Goal: Task Accomplishment & Management: Manage account settings

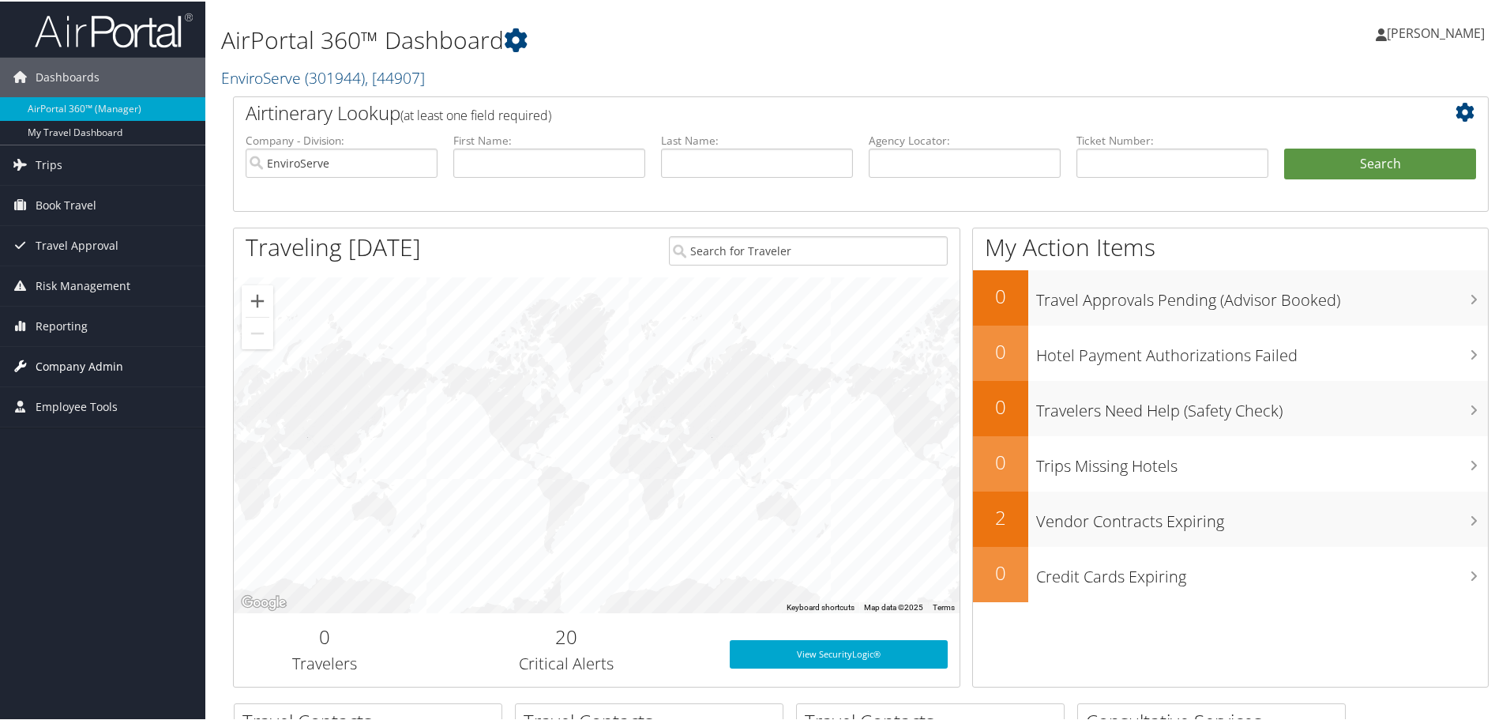
click at [54, 360] on span "Company Admin" at bounding box center [80, 364] width 88 height 39
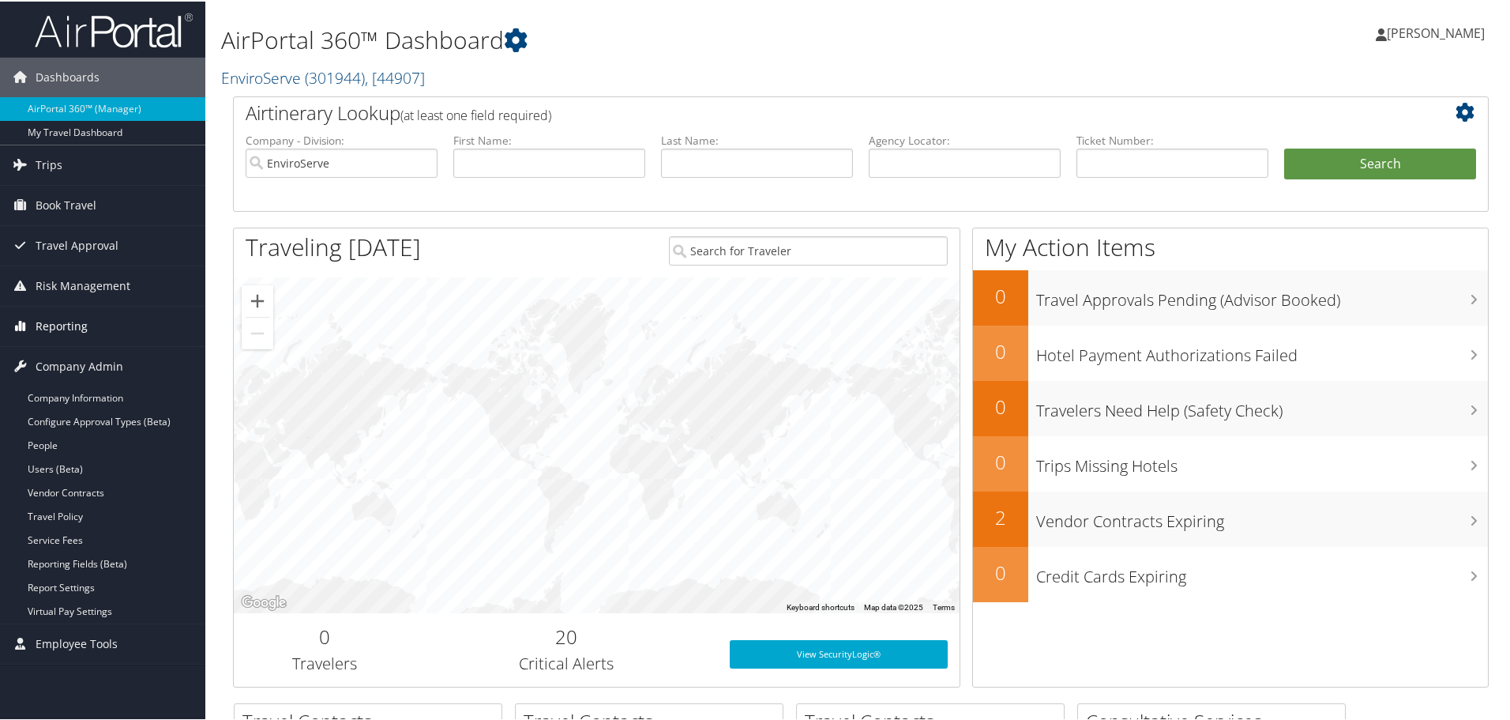
click at [66, 326] on span "Reporting" at bounding box center [62, 324] width 52 height 39
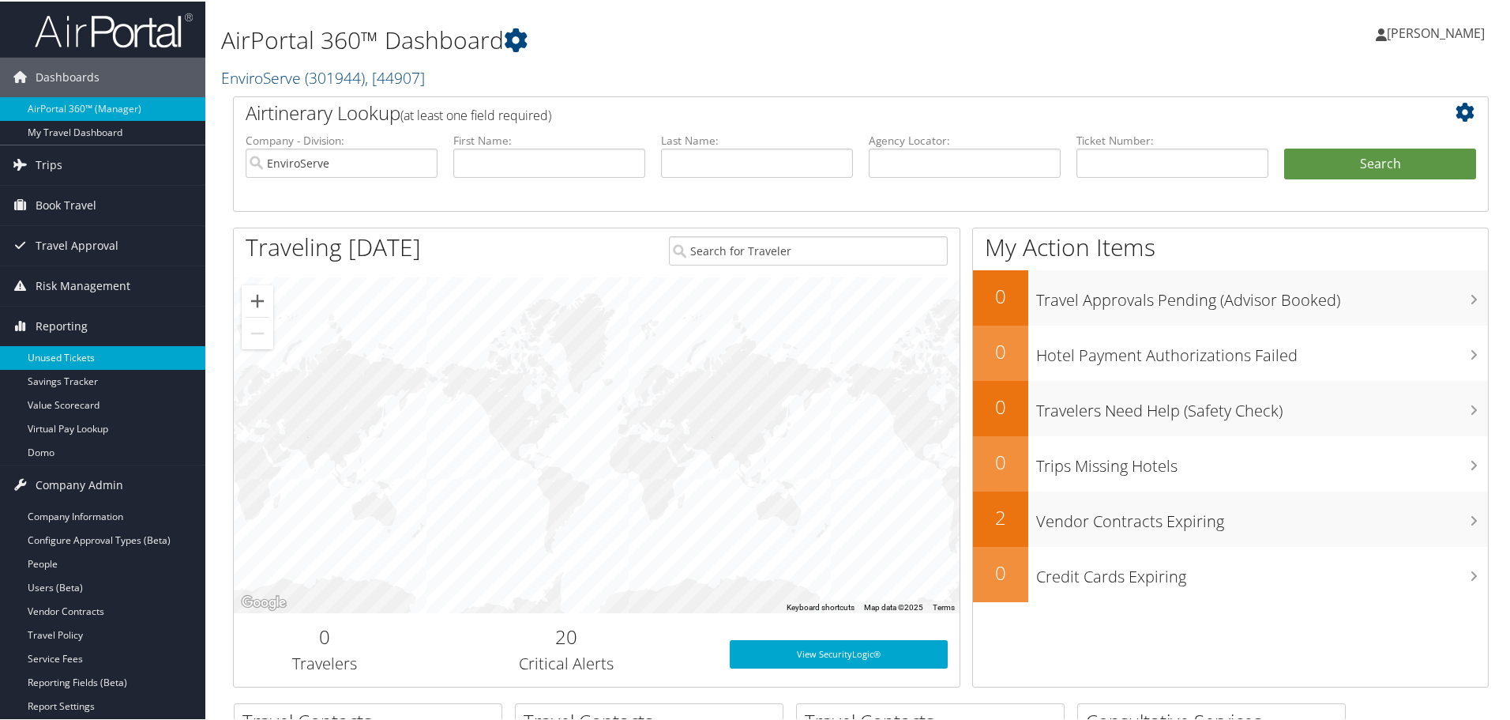
click at [66, 353] on link "Unused Tickets" at bounding box center [102, 356] width 205 height 24
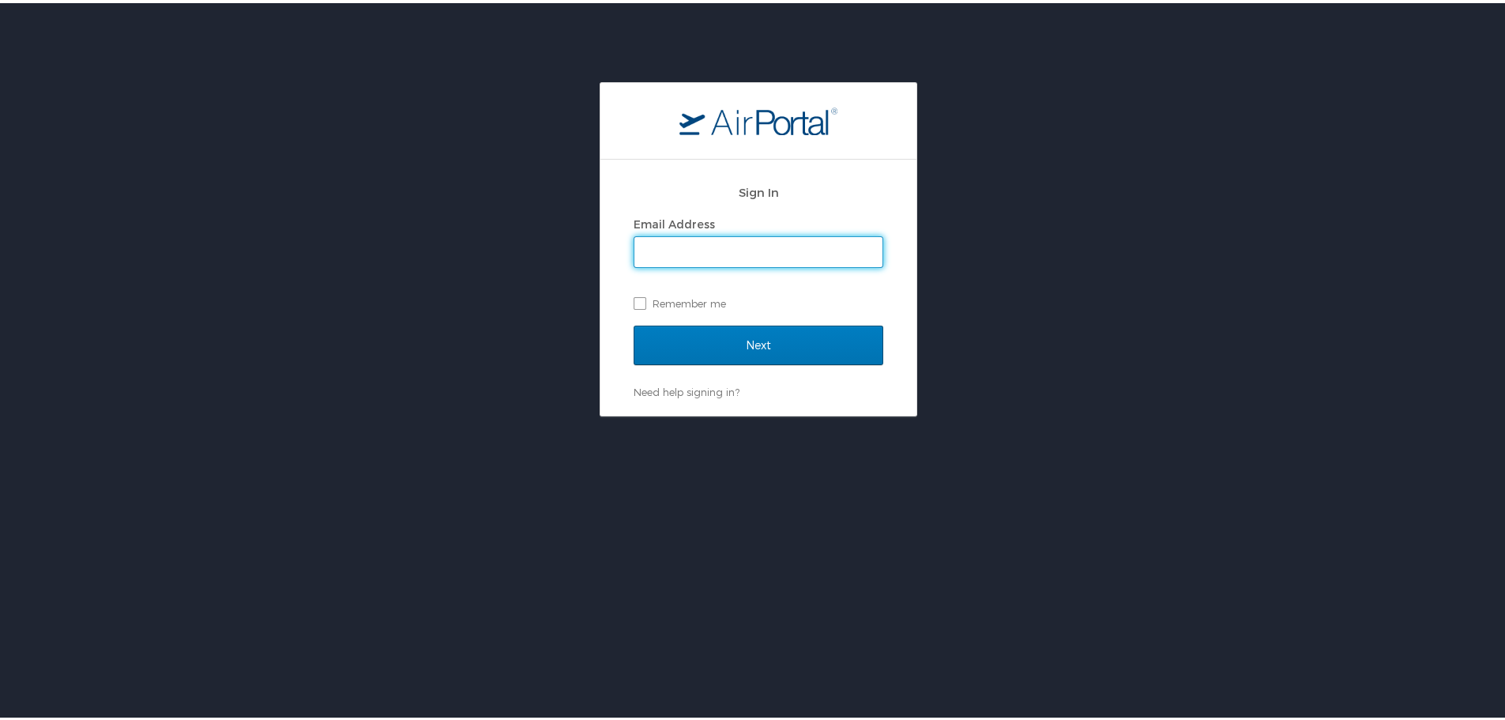
type input "nicholaswalker@enviroserve.com"
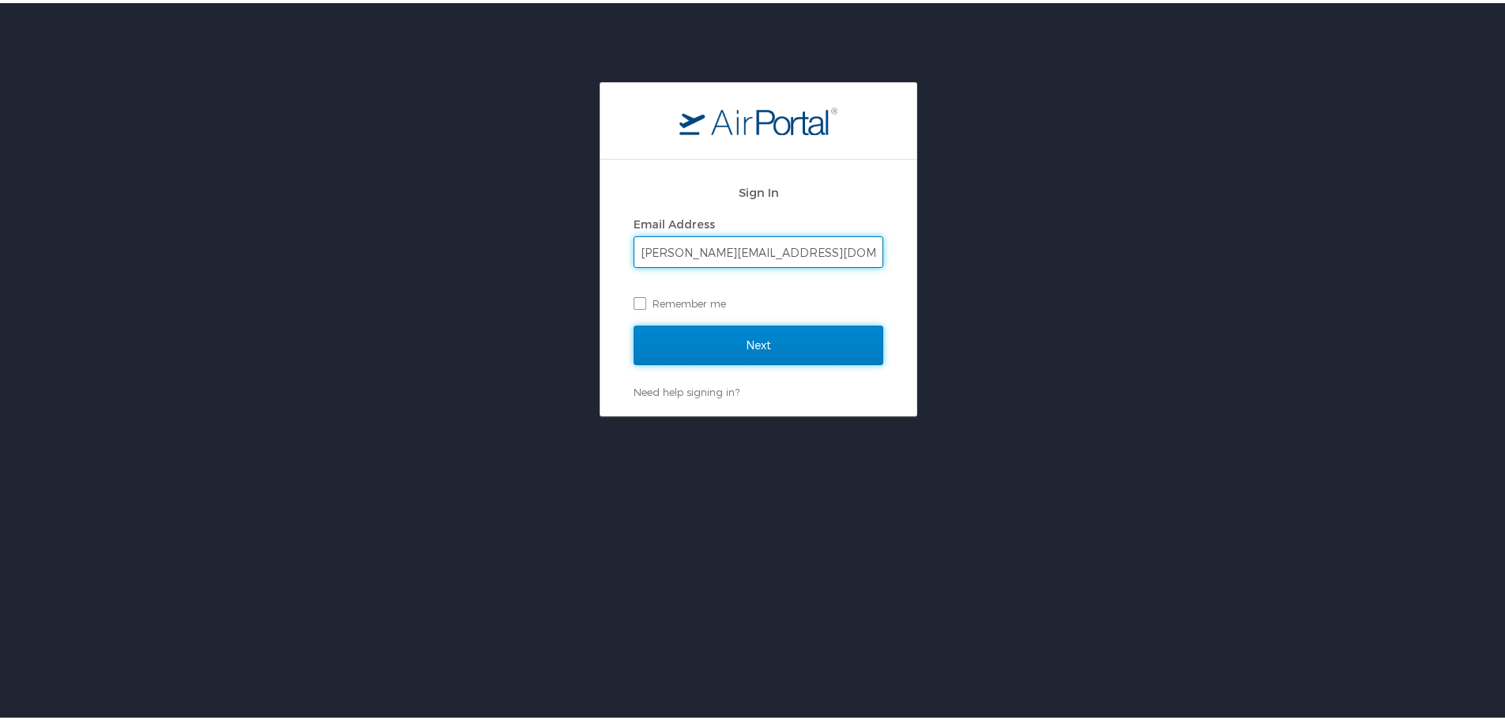
click at [733, 346] on input "Next" at bounding box center [759, 341] width 250 height 39
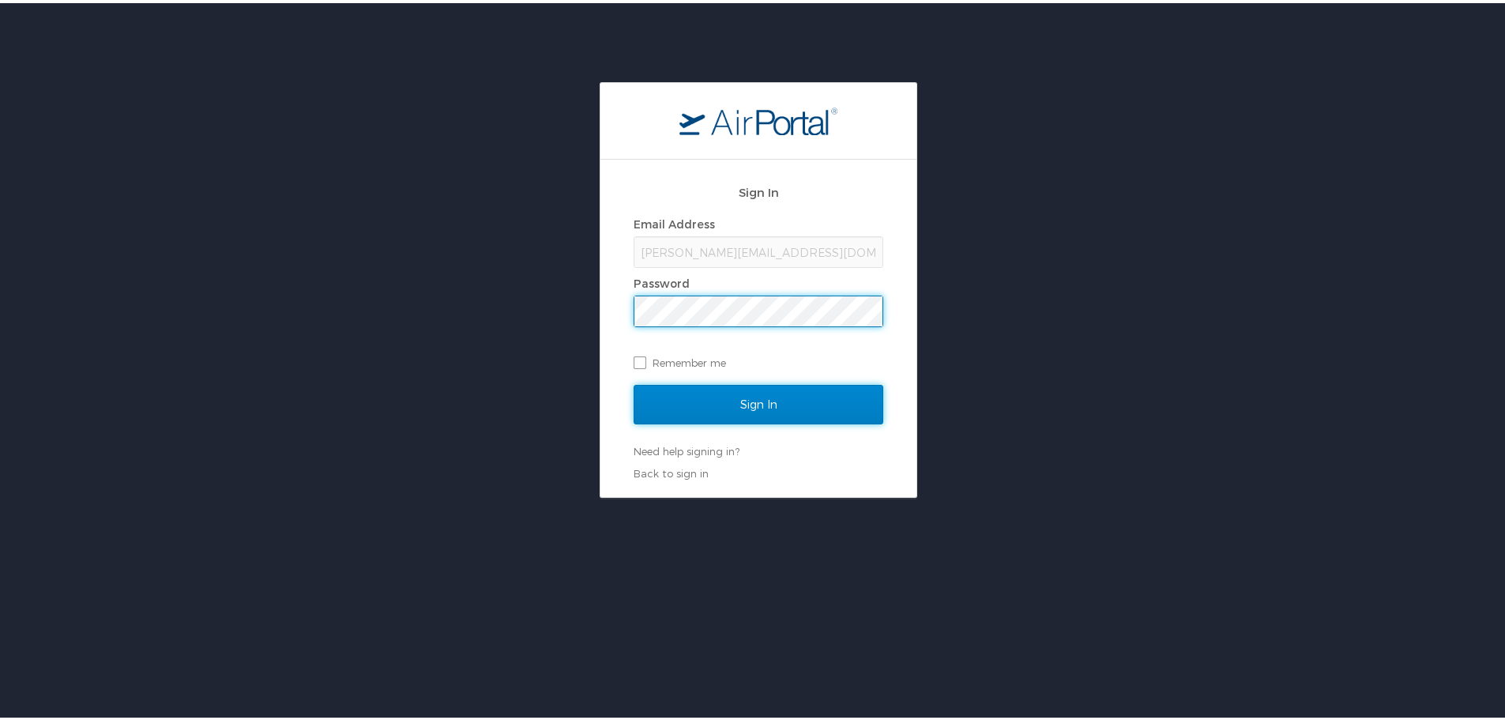
click at [701, 393] on input "Sign In" at bounding box center [759, 401] width 250 height 39
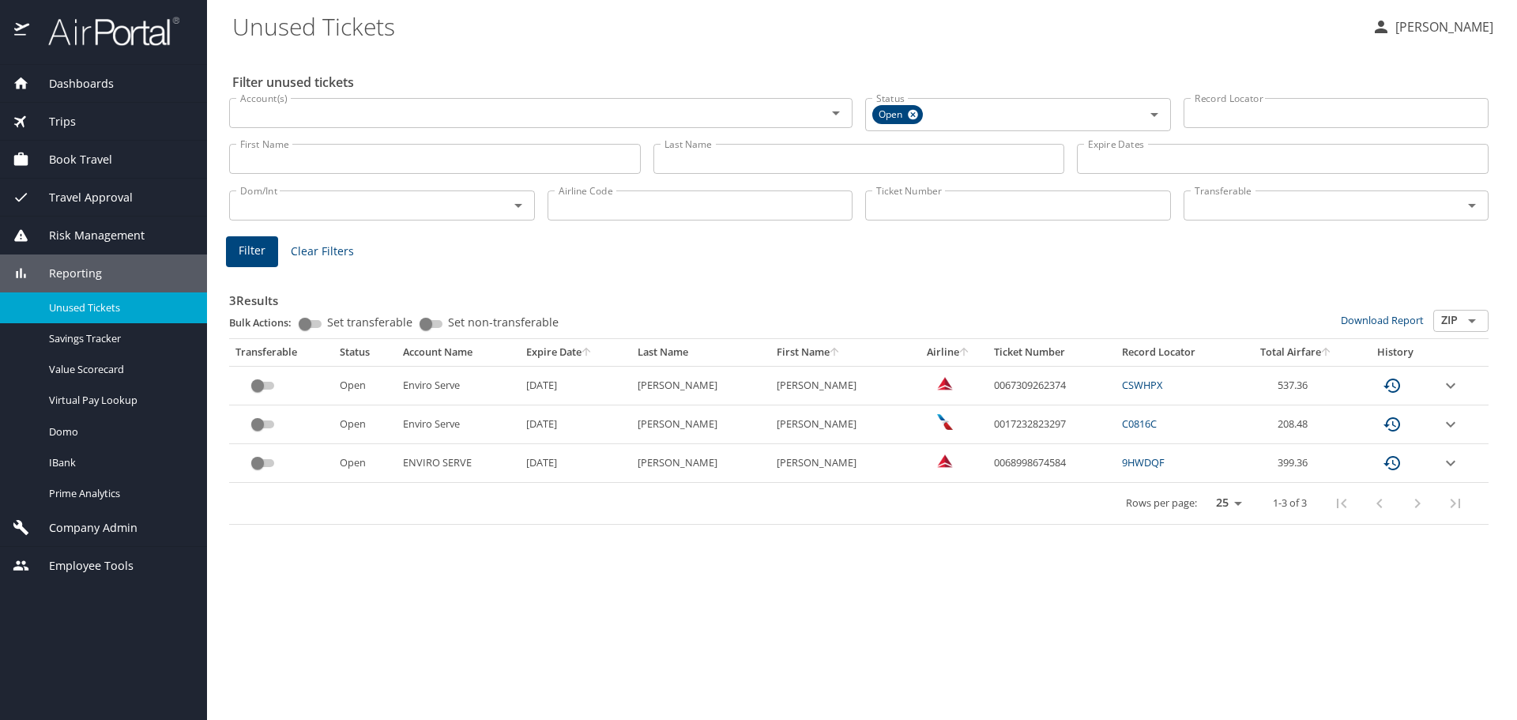
drag, startPoint x: 0, startPoint y: 0, endPoint x: 254, endPoint y: 384, distance: 460.1
click at [254, 384] on input "custom pagination table" at bounding box center [257, 385] width 57 height 19
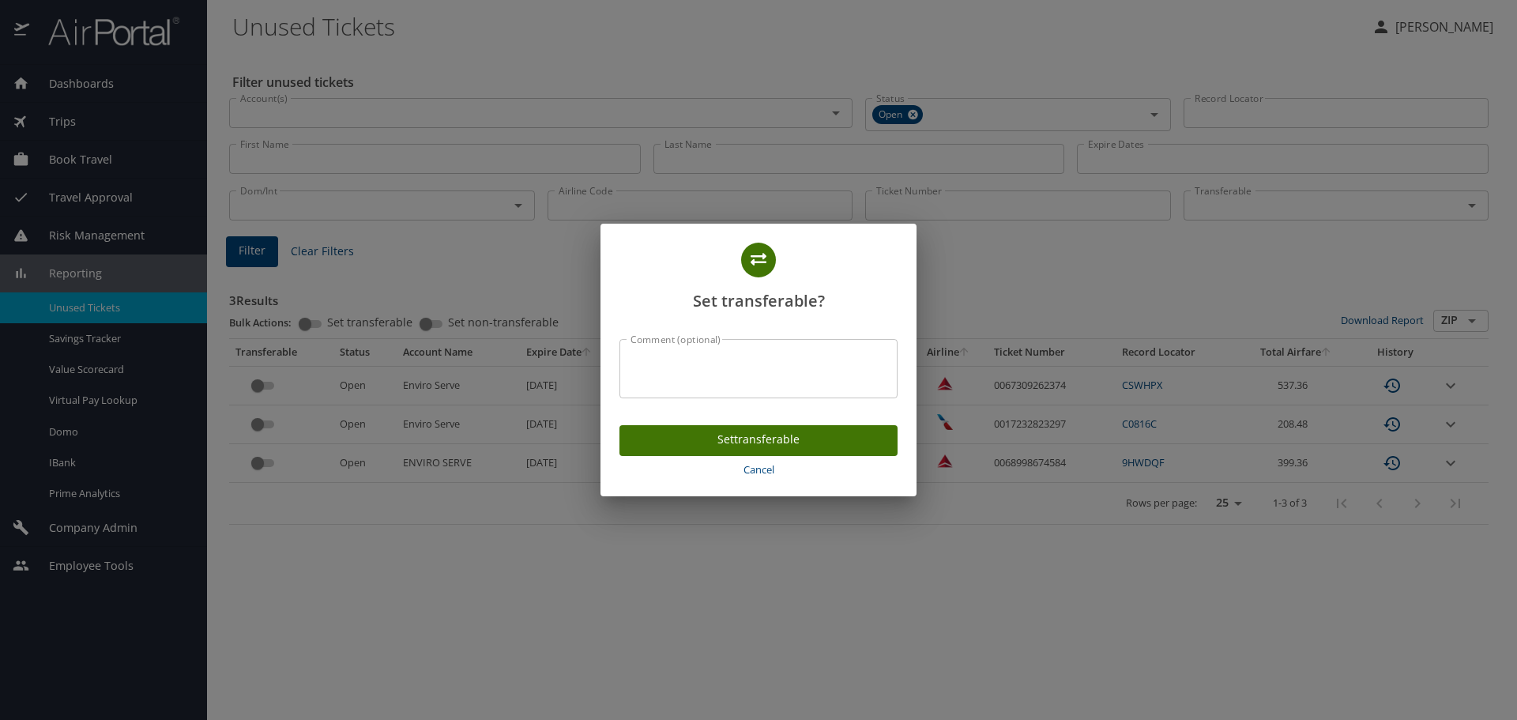
click at [735, 438] on span "Set transferable" at bounding box center [758, 440] width 253 height 20
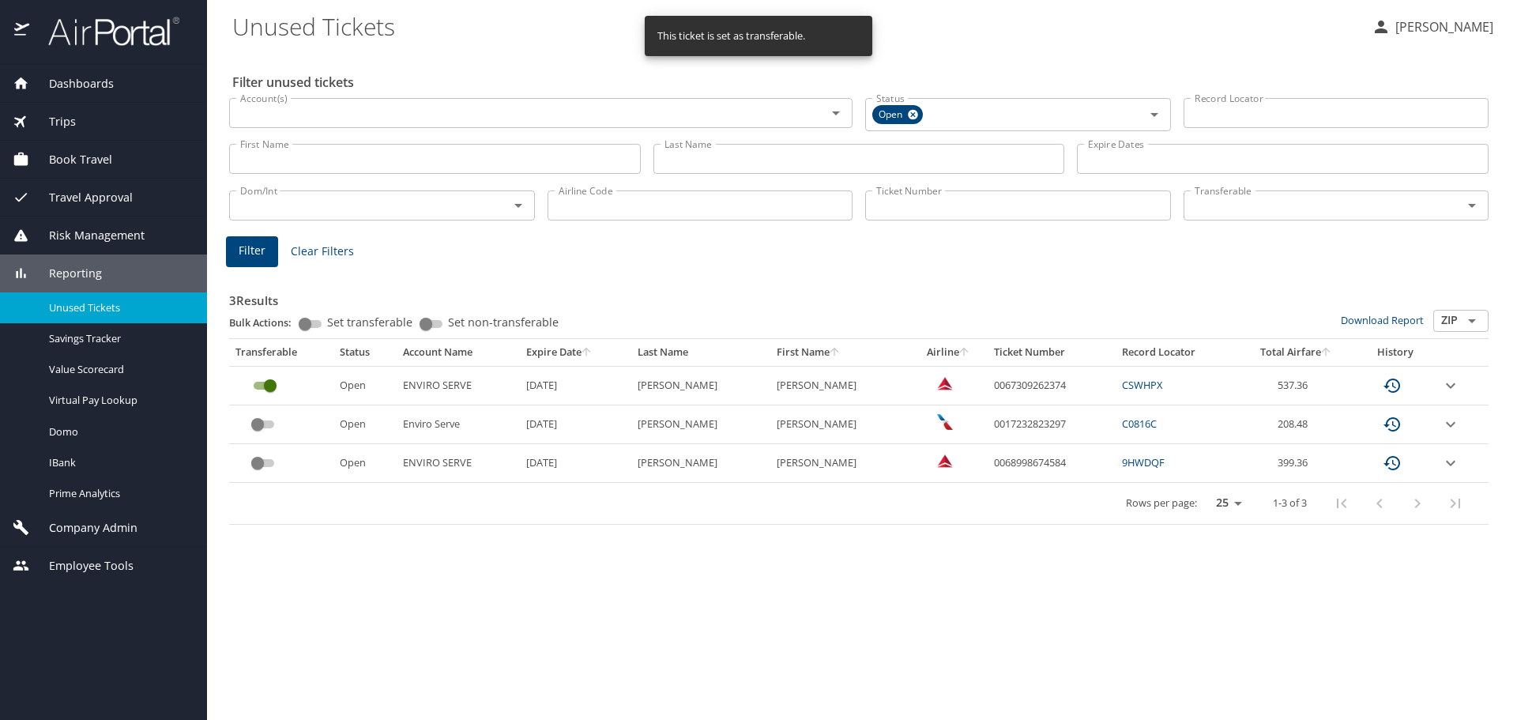
click at [258, 427] on input "custom pagination table" at bounding box center [257, 424] width 57 height 19
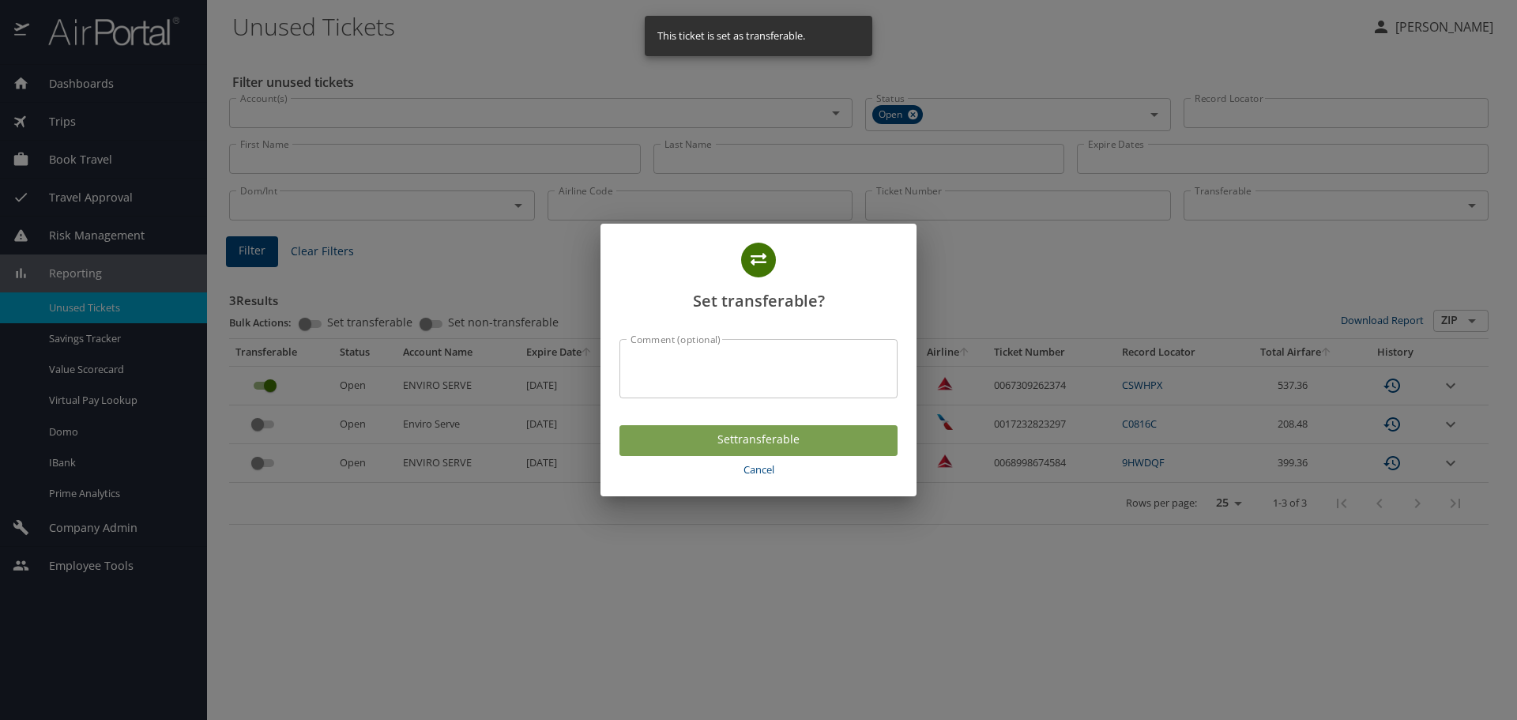
click at [701, 442] on span "Set transferable" at bounding box center [758, 440] width 253 height 20
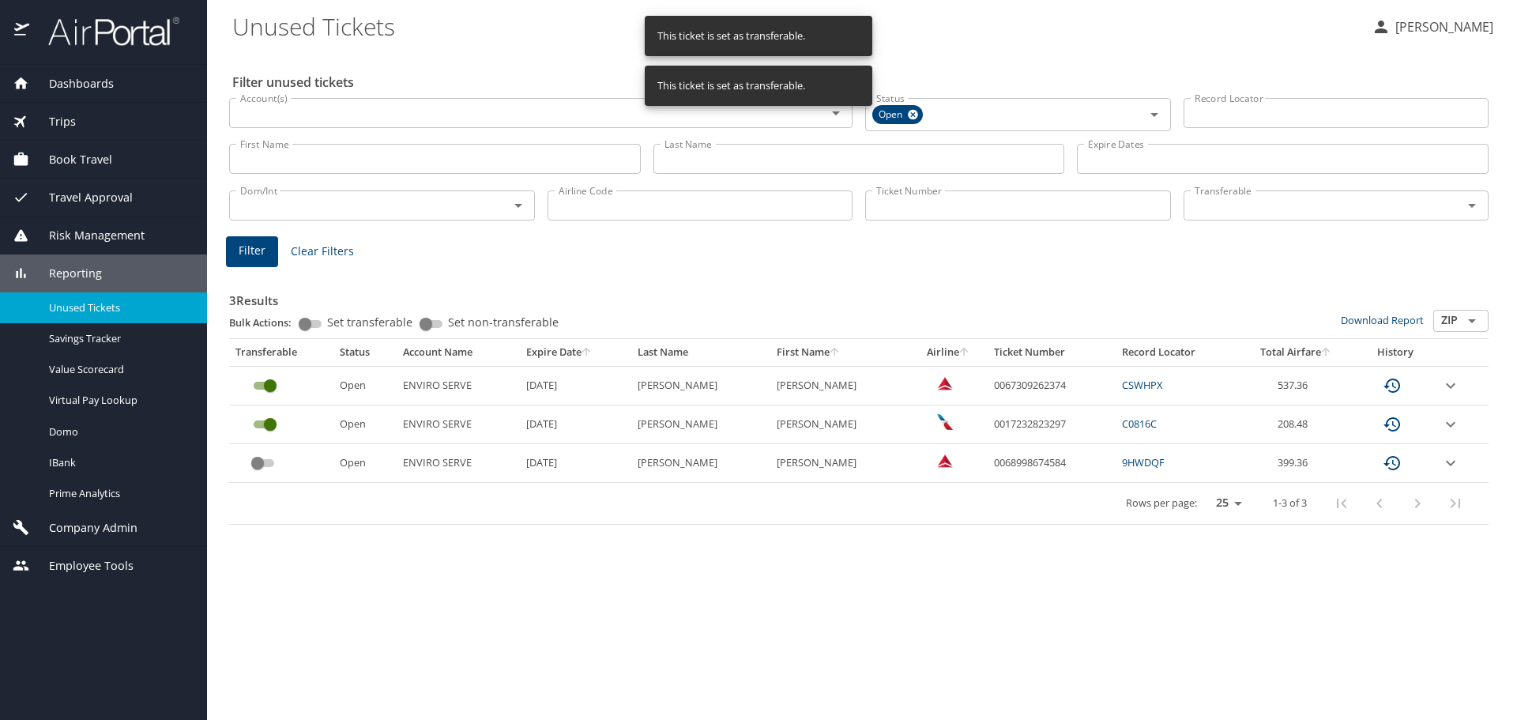
click at [253, 465] on input "custom pagination table" at bounding box center [257, 462] width 57 height 19
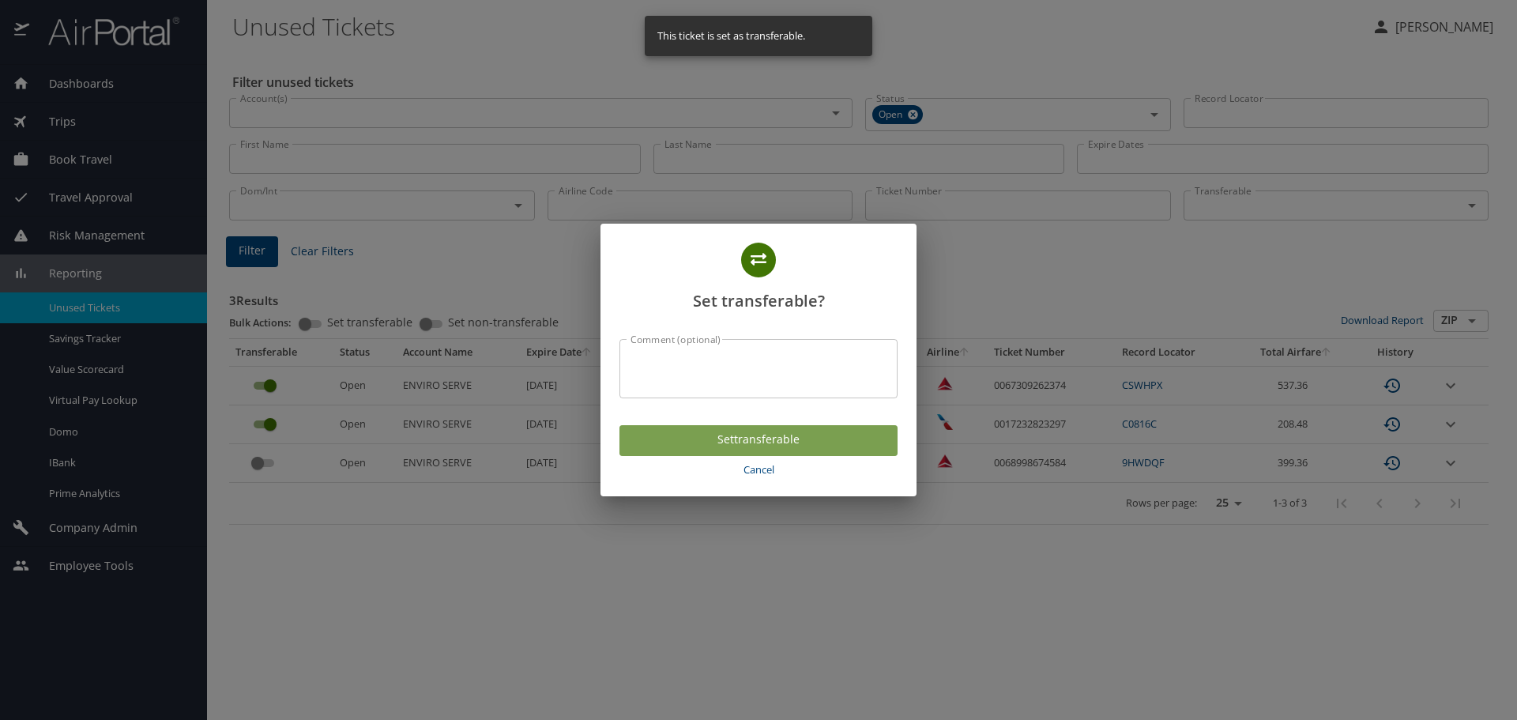
click at [672, 438] on span "Set transferable" at bounding box center [758, 440] width 253 height 20
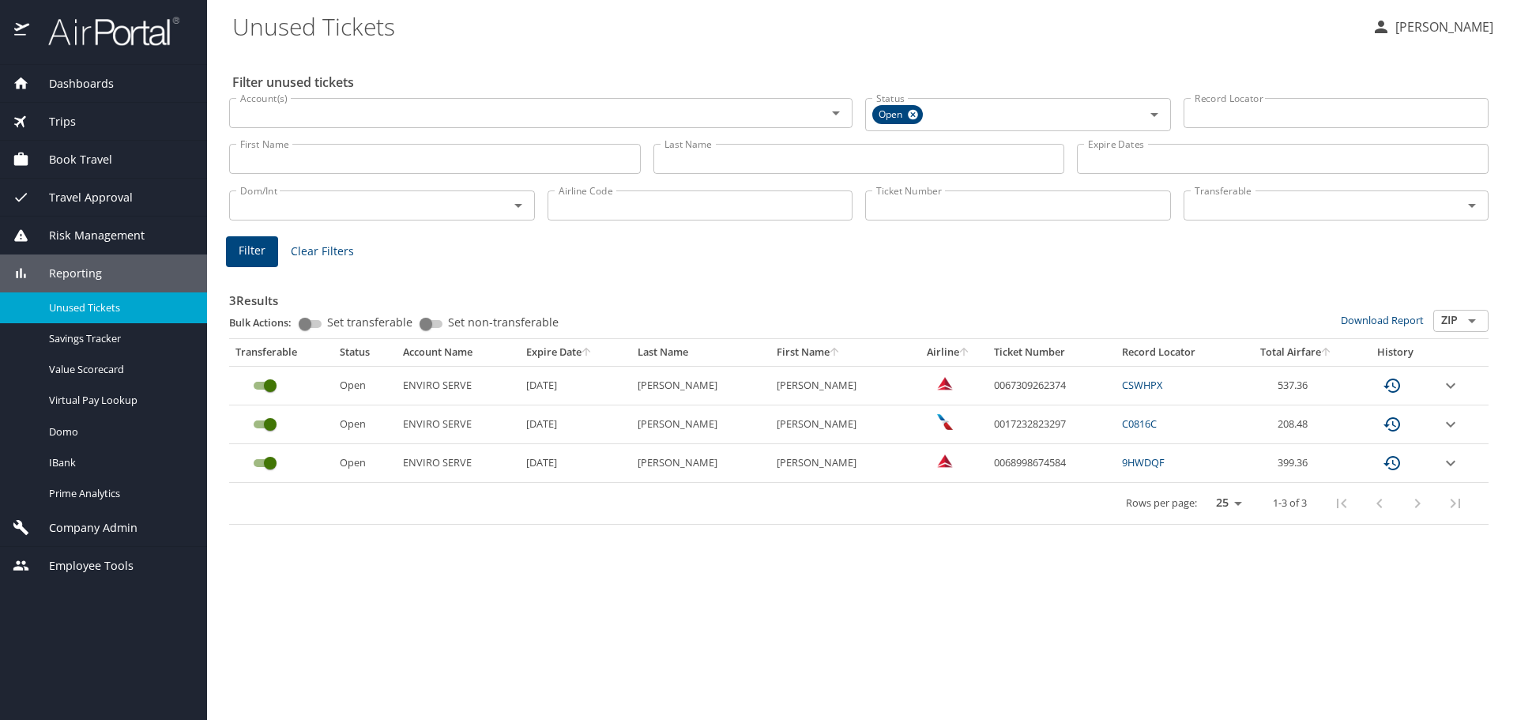
click at [1010, 40] on Tickets "Unused Tickets" at bounding box center [795, 26] width 1126 height 49
click at [91, 164] on span "Book Travel" at bounding box center [70, 159] width 83 height 17
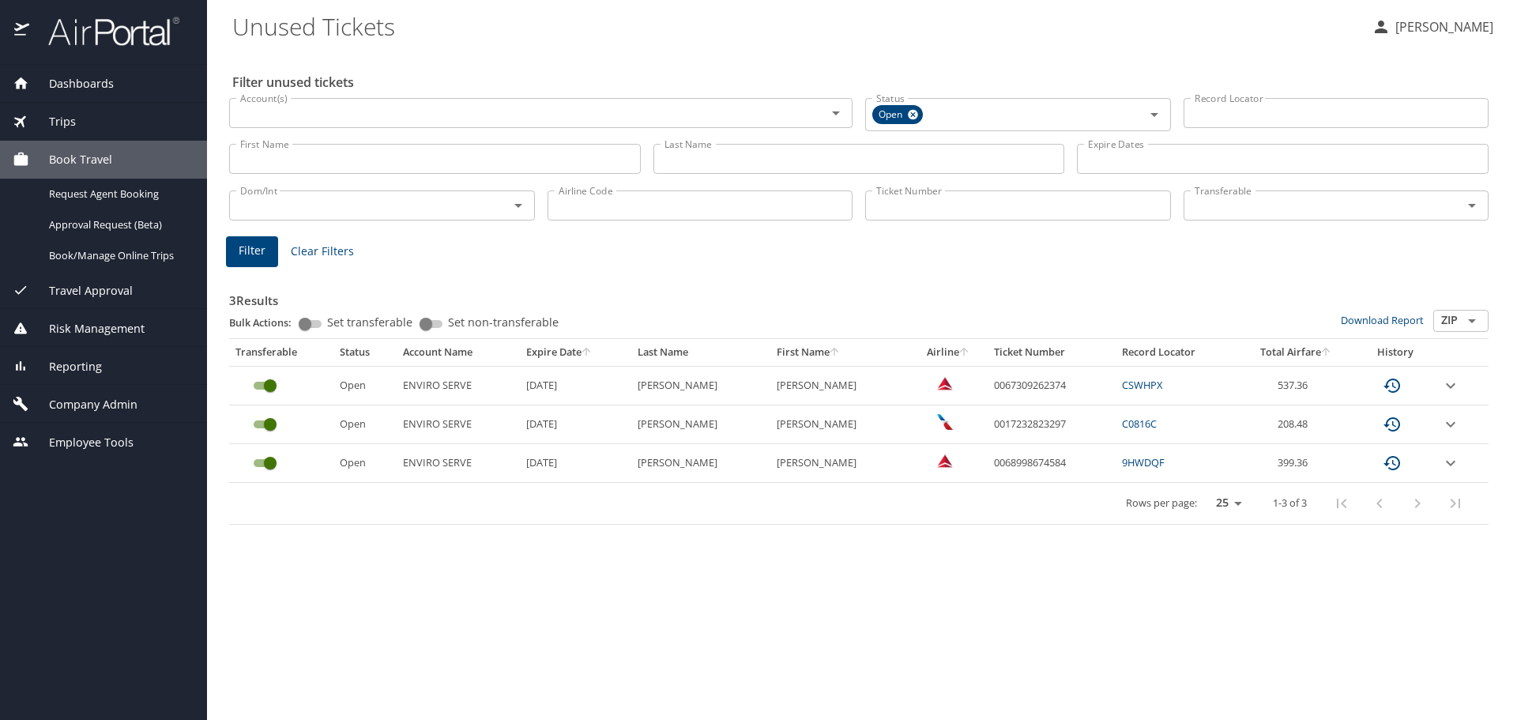
click at [78, 86] on span "Dashboards" at bounding box center [71, 83] width 85 height 17
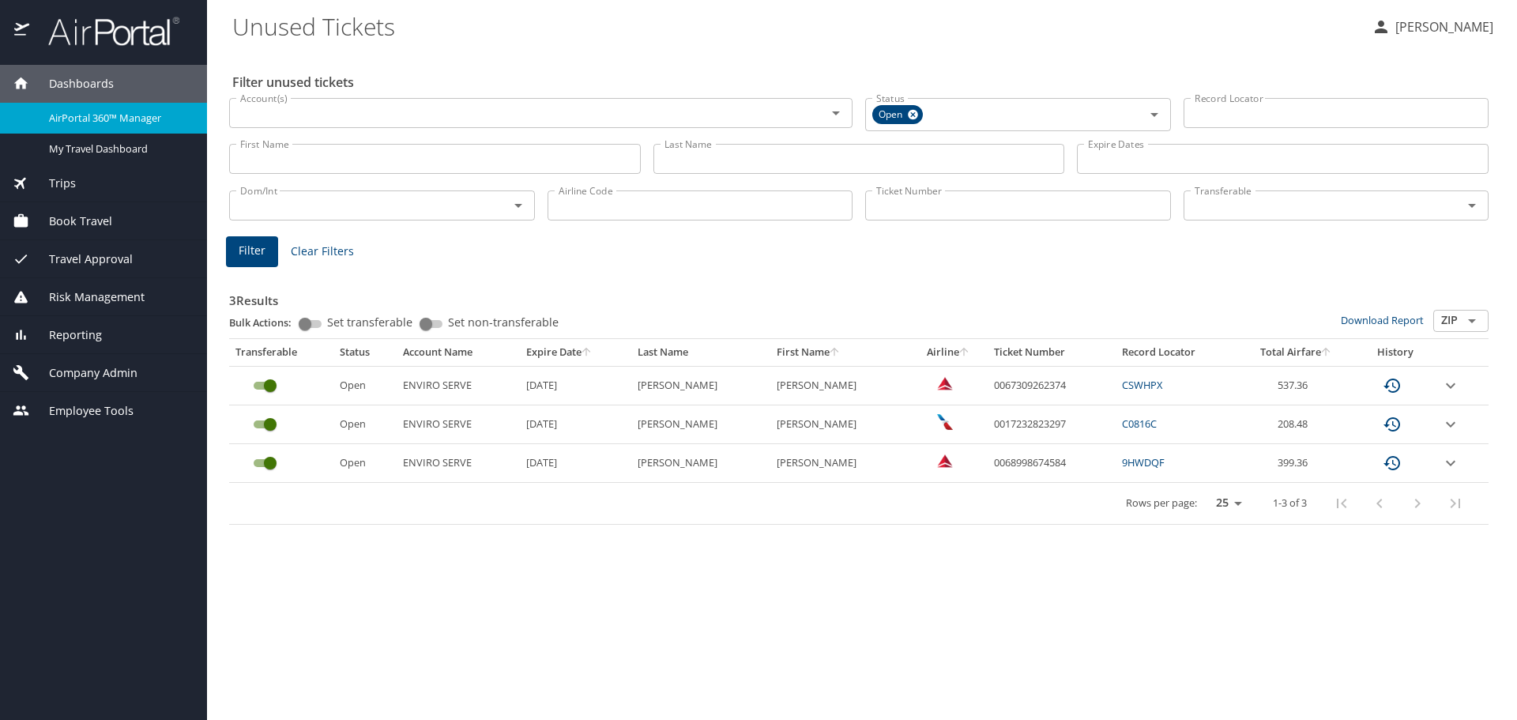
click at [65, 181] on span "Trips" at bounding box center [52, 183] width 47 height 17
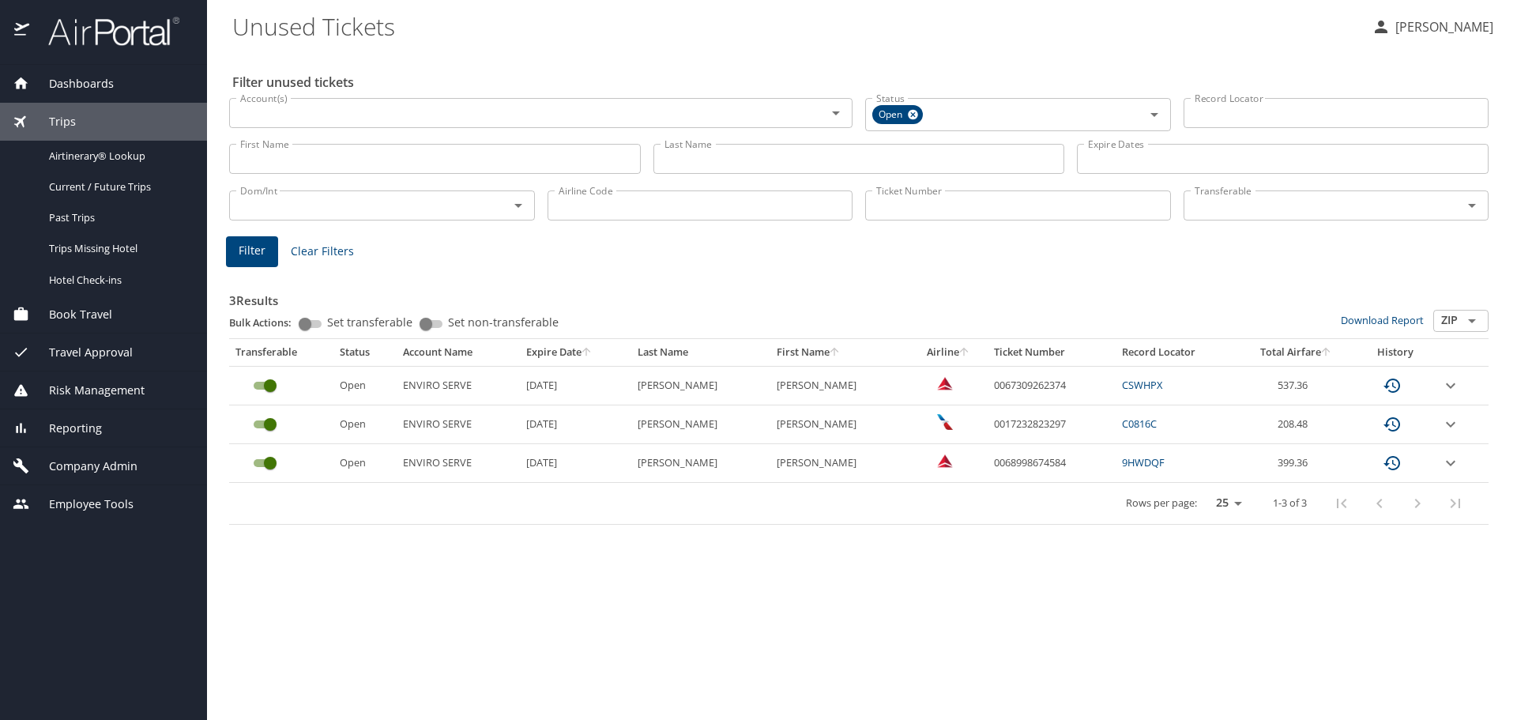
click at [68, 472] on span "Company Admin" at bounding box center [83, 465] width 108 height 17
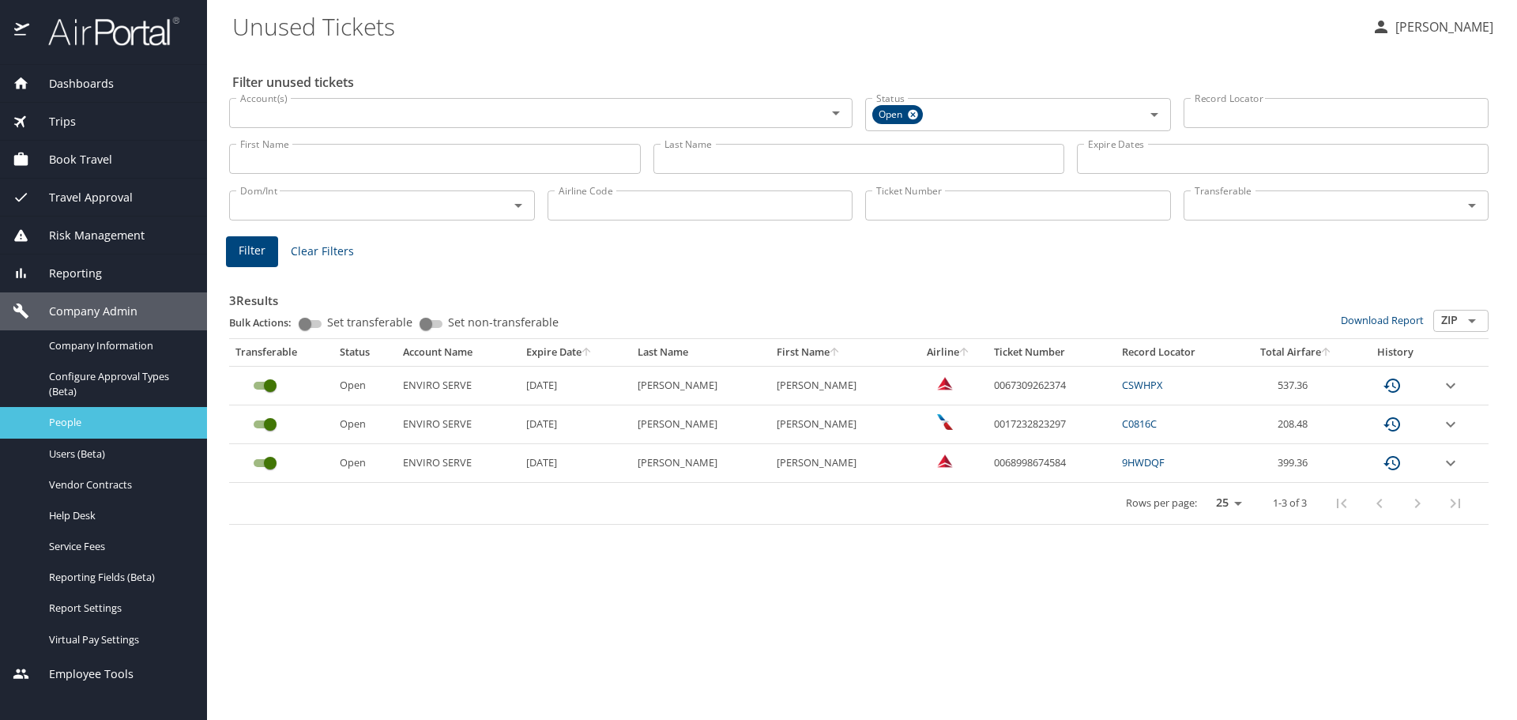
click at [62, 428] on span "People" at bounding box center [118, 422] width 139 height 15
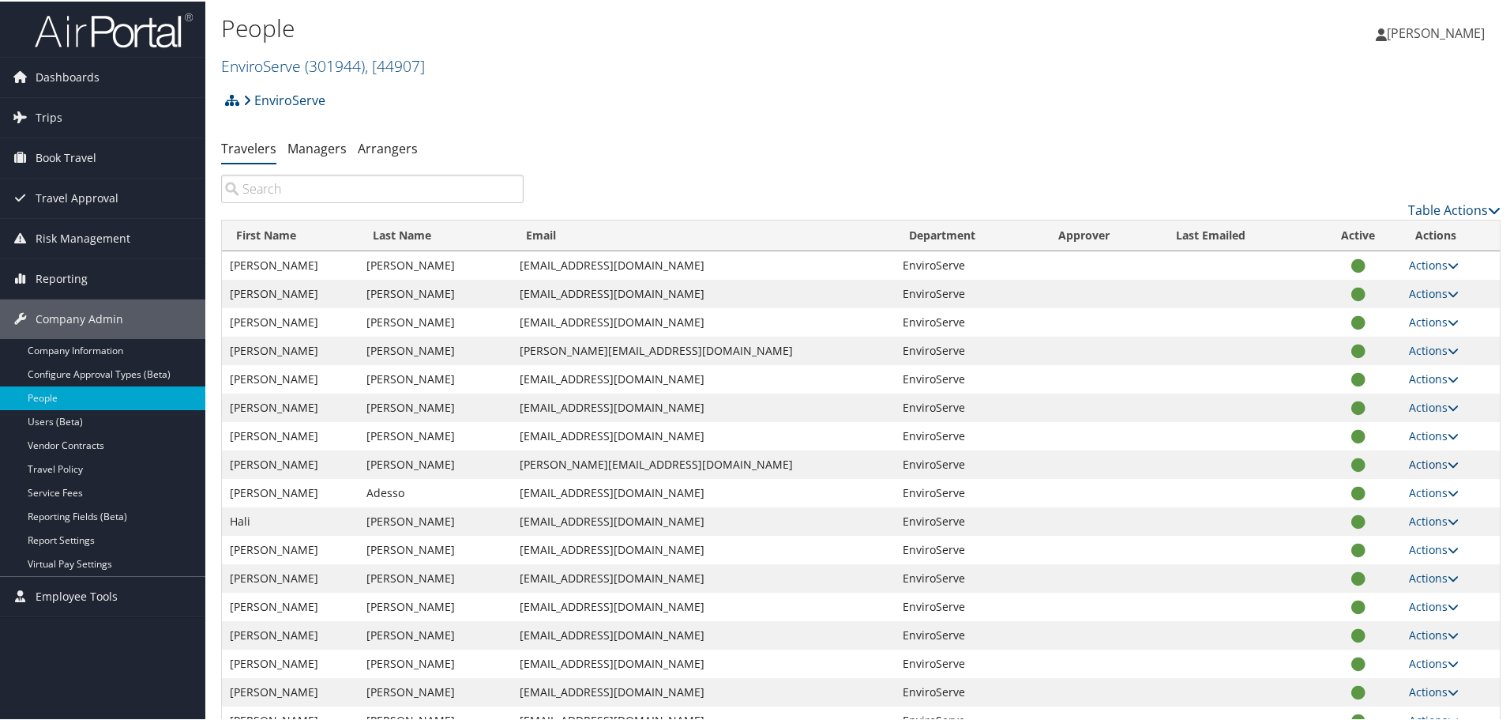
click at [1448, 458] on icon at bounding box center [1453, 462] width 11 height 11
click at [265, 93] on link "EnviroServe" at bounding box center [284, 99] width 82 height 32
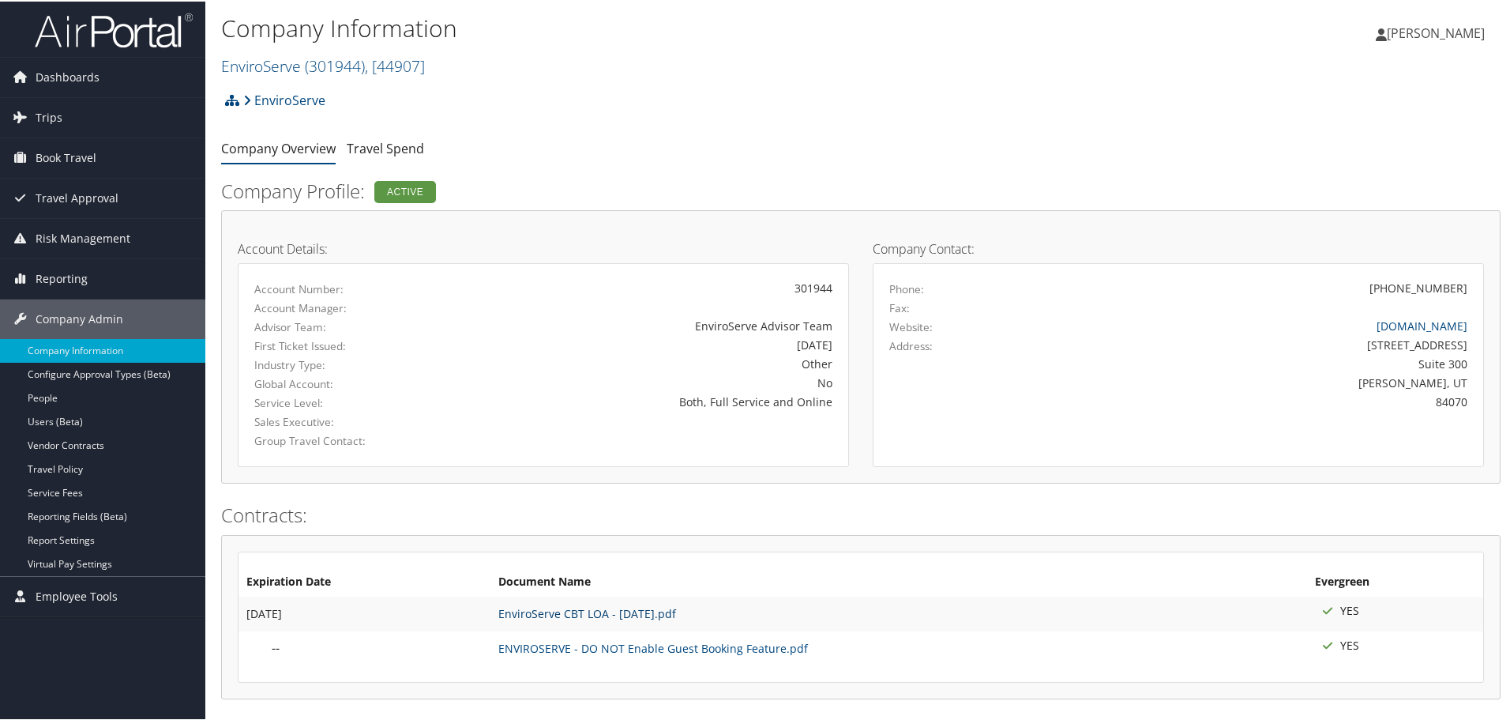
click at [526, 613] on link "EnviroServe CBT LOA - [DATE].pdf" at bounding box center [587, 611] width 178 height 15
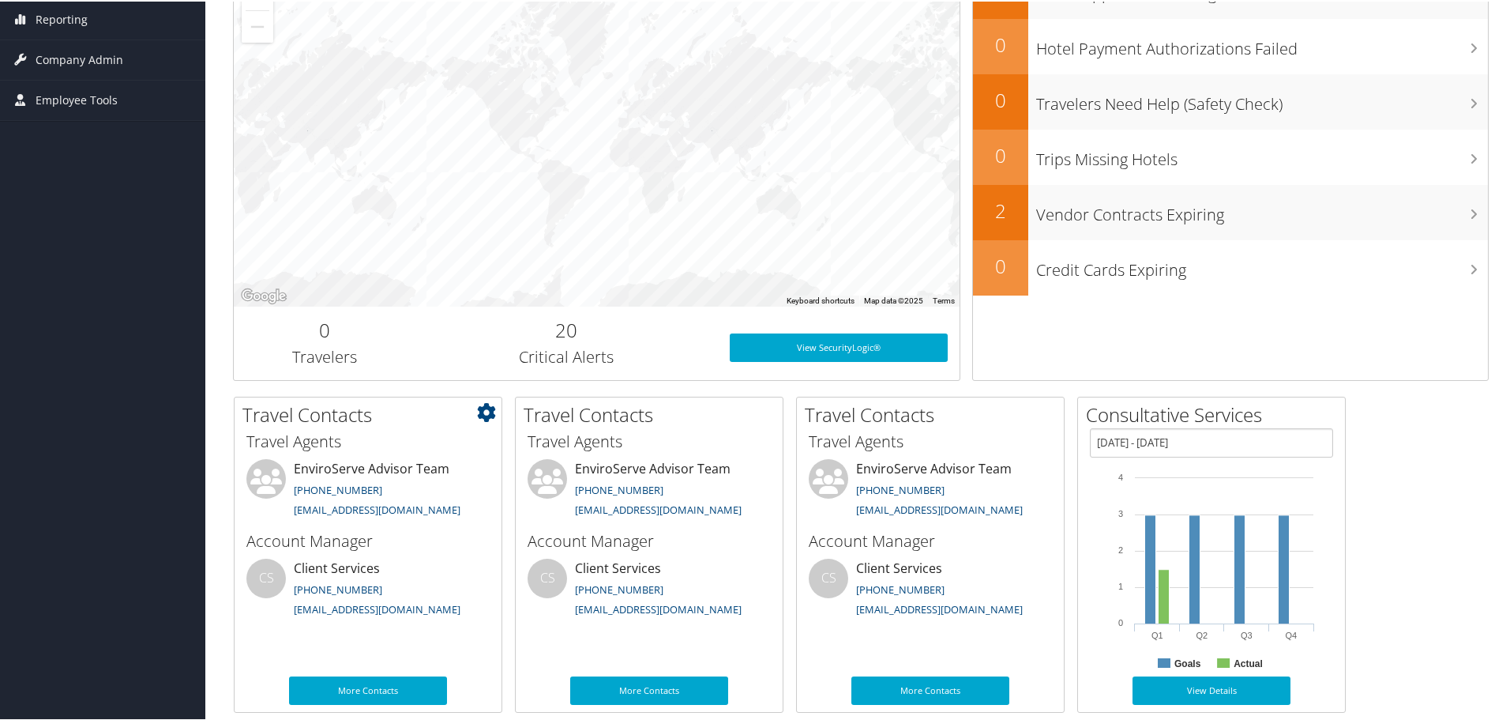
scroll to position [79, 0]
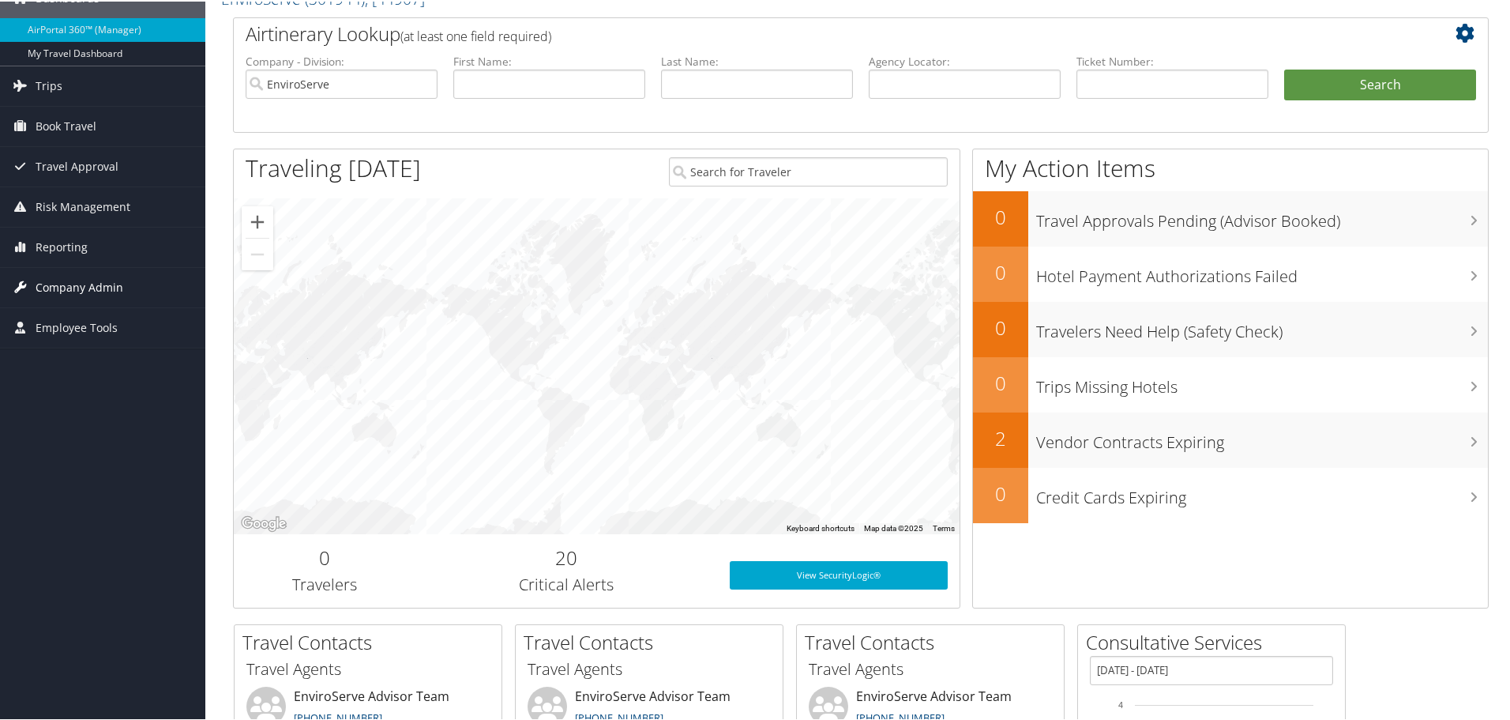
click at [42, 284] on span "Company Admin" at bounding box center [80, 285] width 88 height 39
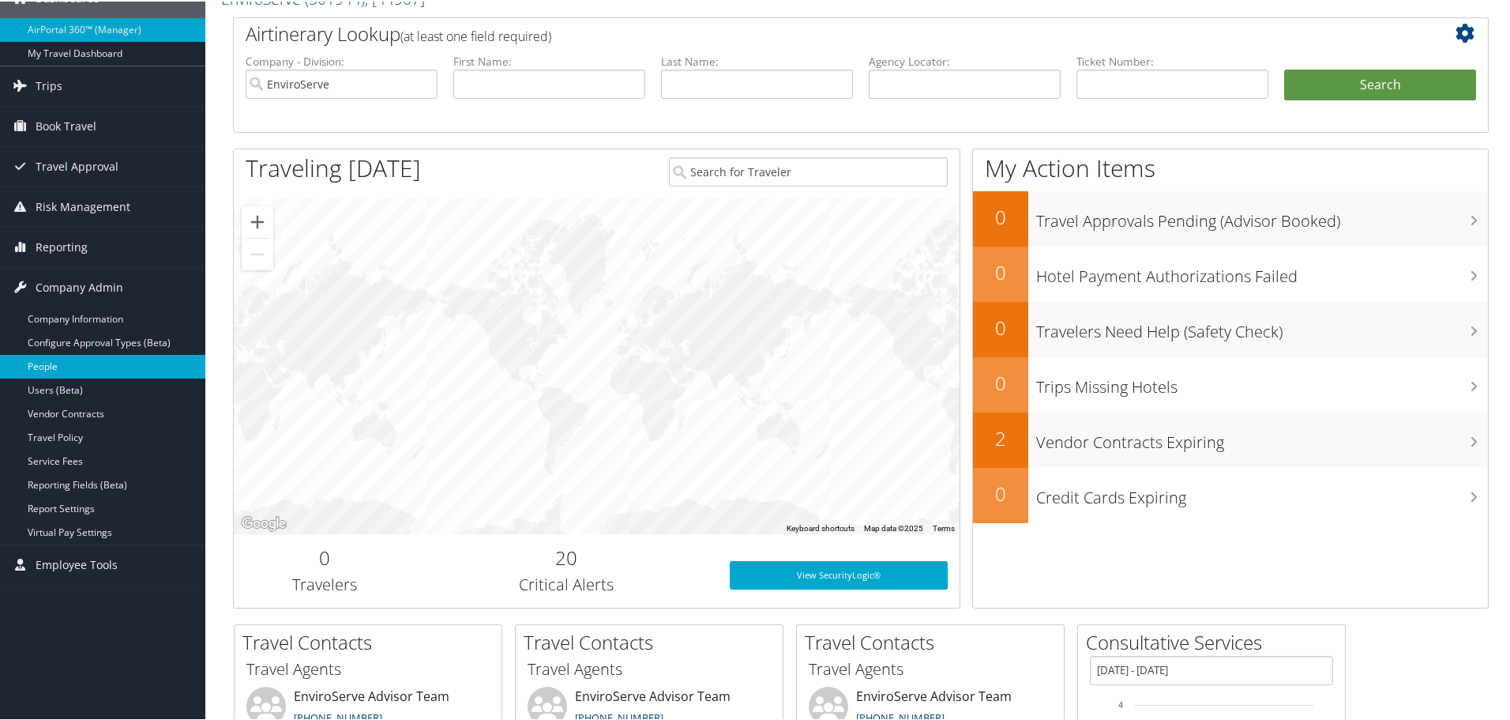
click at [44, 367] on link "People" at bounding box center [102, 365] width 205 height 24
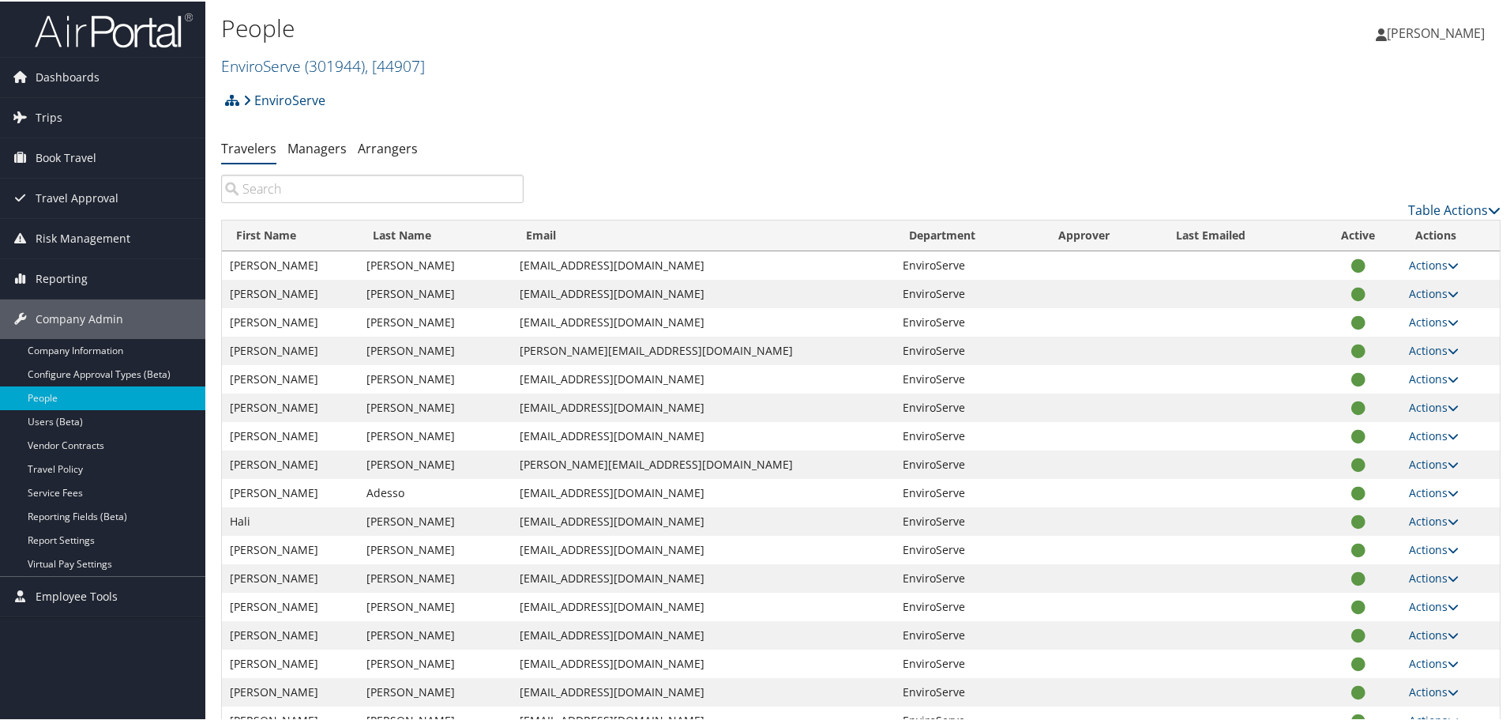
click at [266, 190] on input "search" at bounding box center [372, 187] width 303 height 28
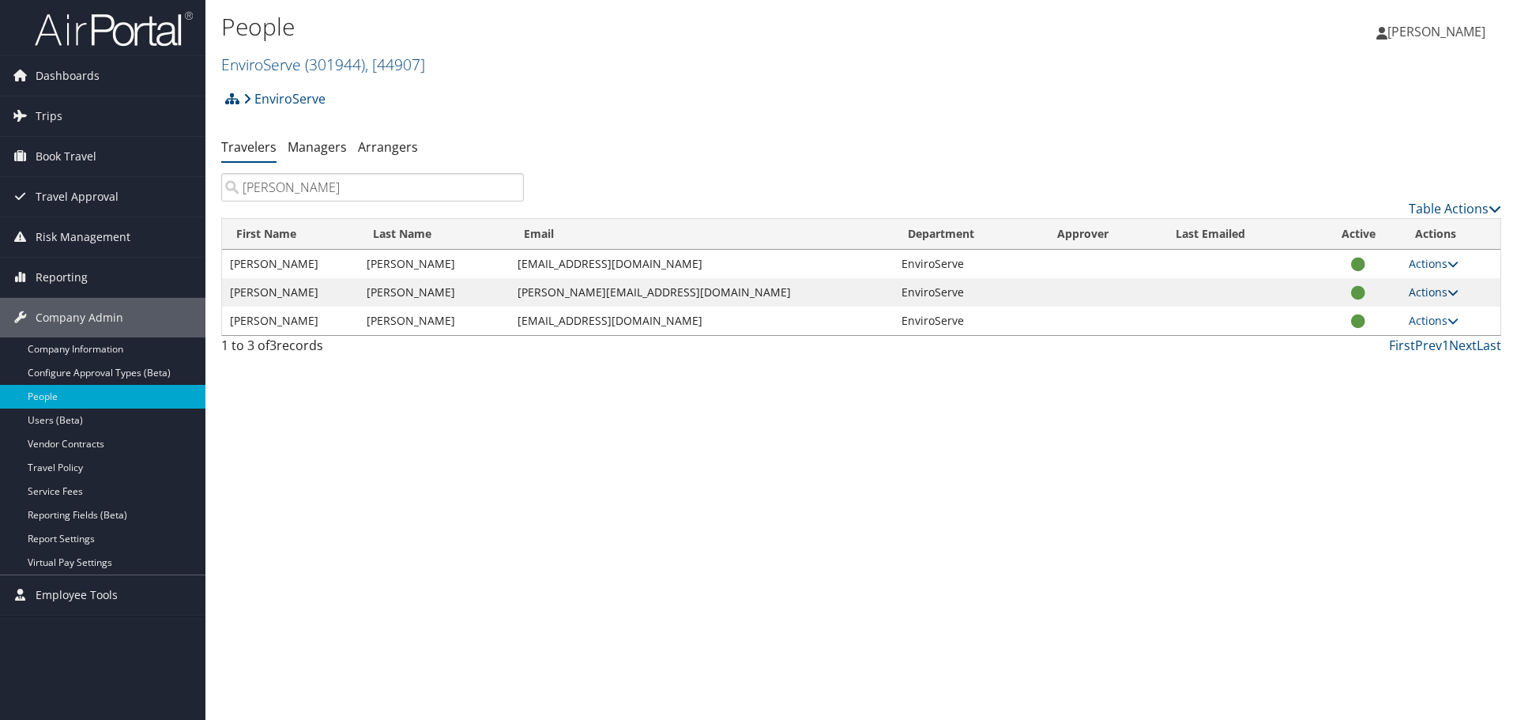
type input "[PERSON_NAME]"
click at [1441, 293] on link "Actions" at bounding box center [1433, 291] width 50 height 15
drag, startPoint x: 1163, startPoint y: 427, endPoint x: 1141, endPoint y: 427, distance: 22.1
click at [1161, 428] on div "People EnviroServe ( 301944 ) , [ 44907 ] EnviroServe EnviroServe, [44907] [PER…" at bounding box center [860, 360] width 1311 height 720
click at [1431, 291] on link "Actions" at bounding box center [1433, 291] width 50 height 15
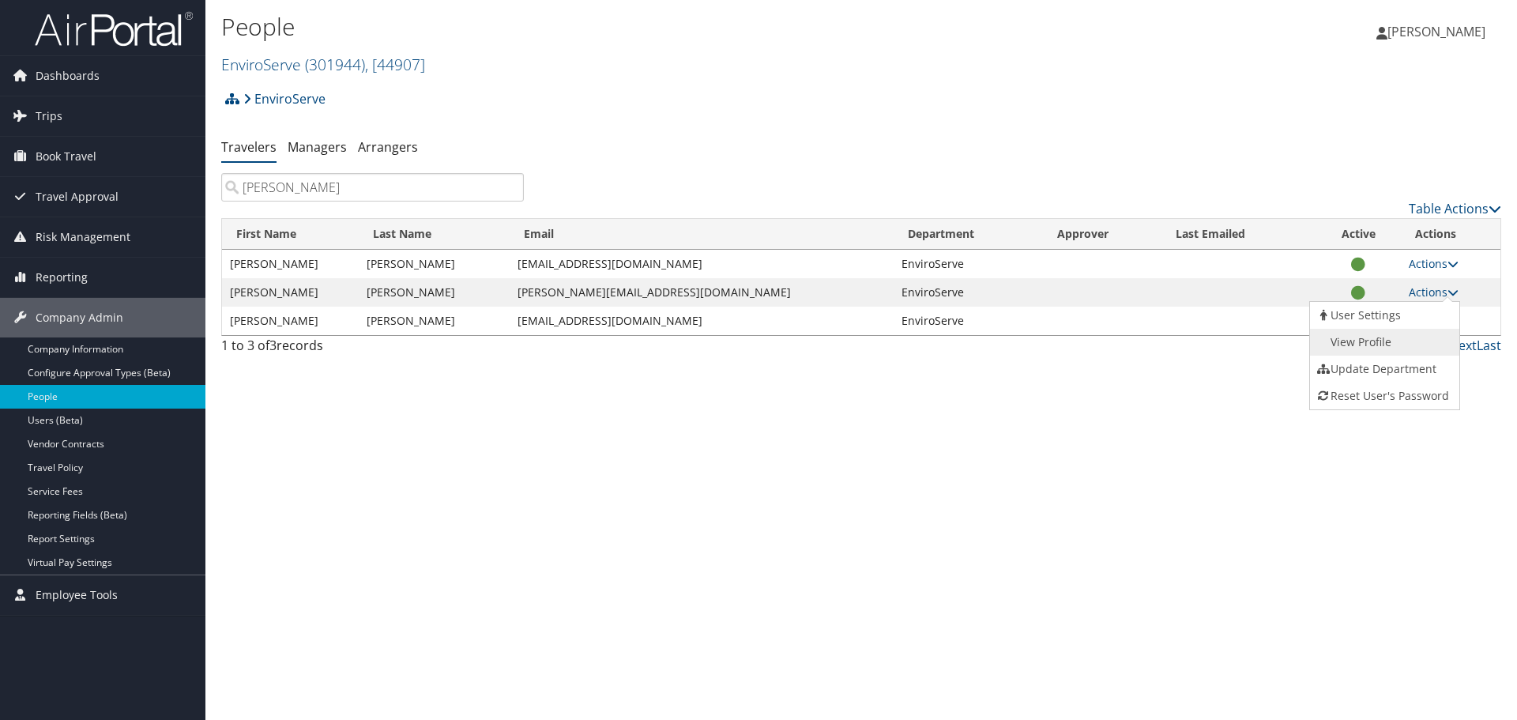
click at [1356, 343] on link "View Profile" at bounding box center [1382, 342] width 145 height 27
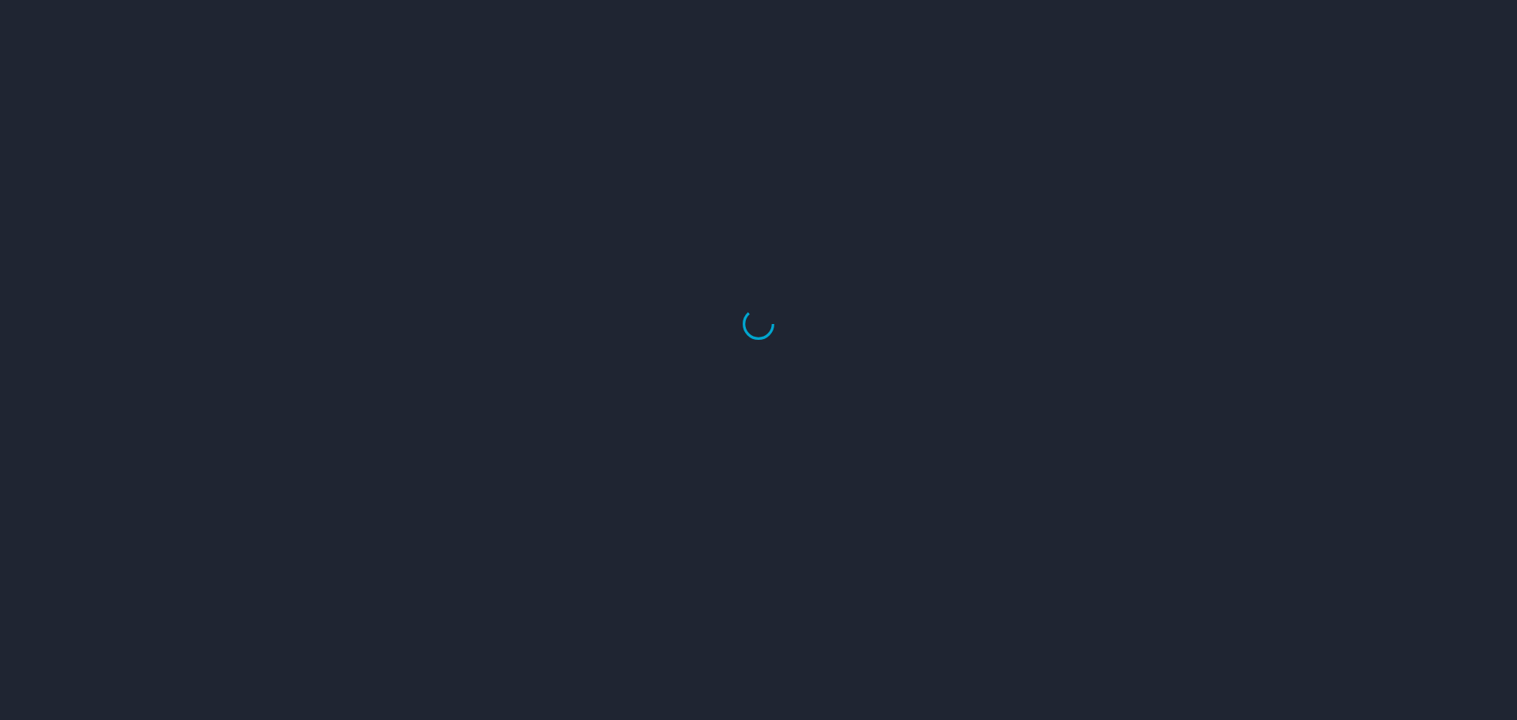
select select "US"
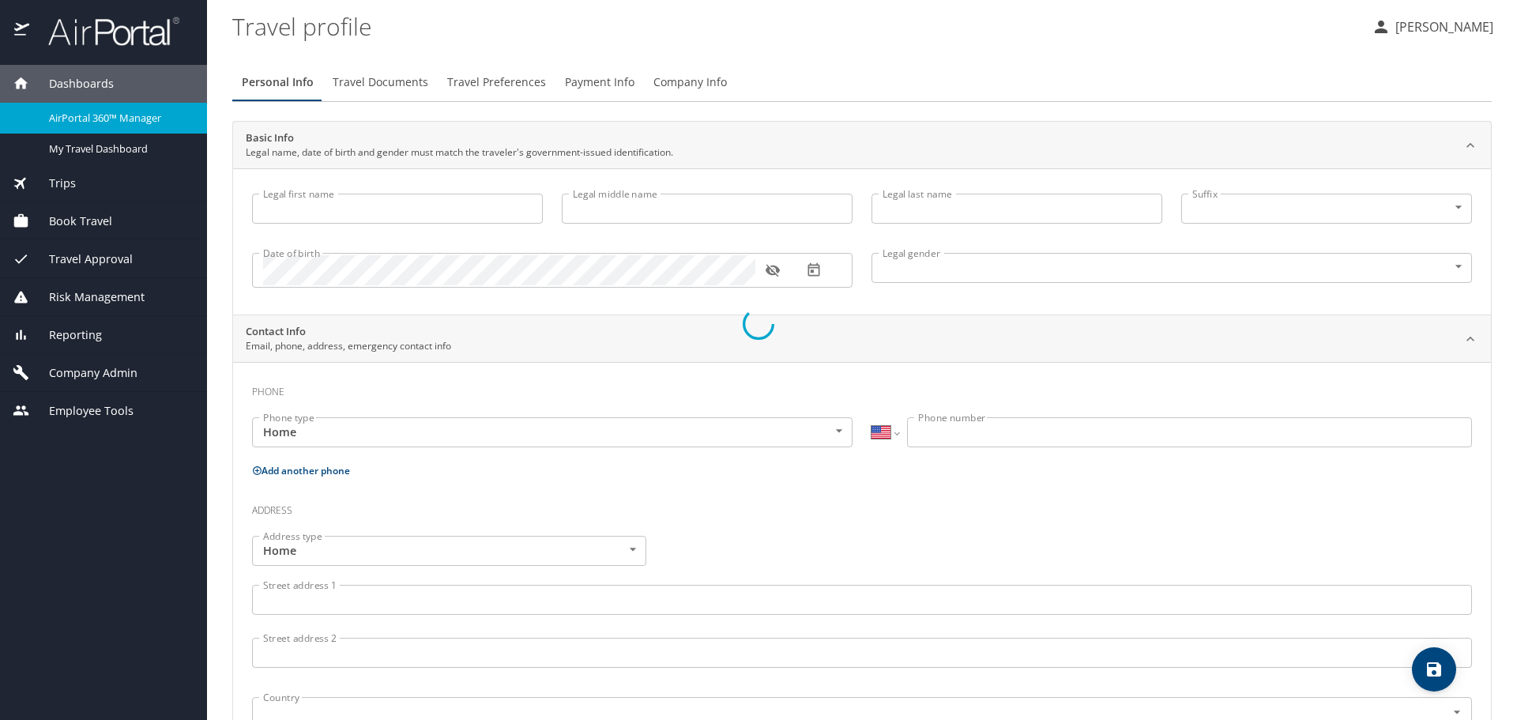
type input "[PERSON_NAME]"
type input "[DEMOGRAPHIC_DATA]"
select select "US"
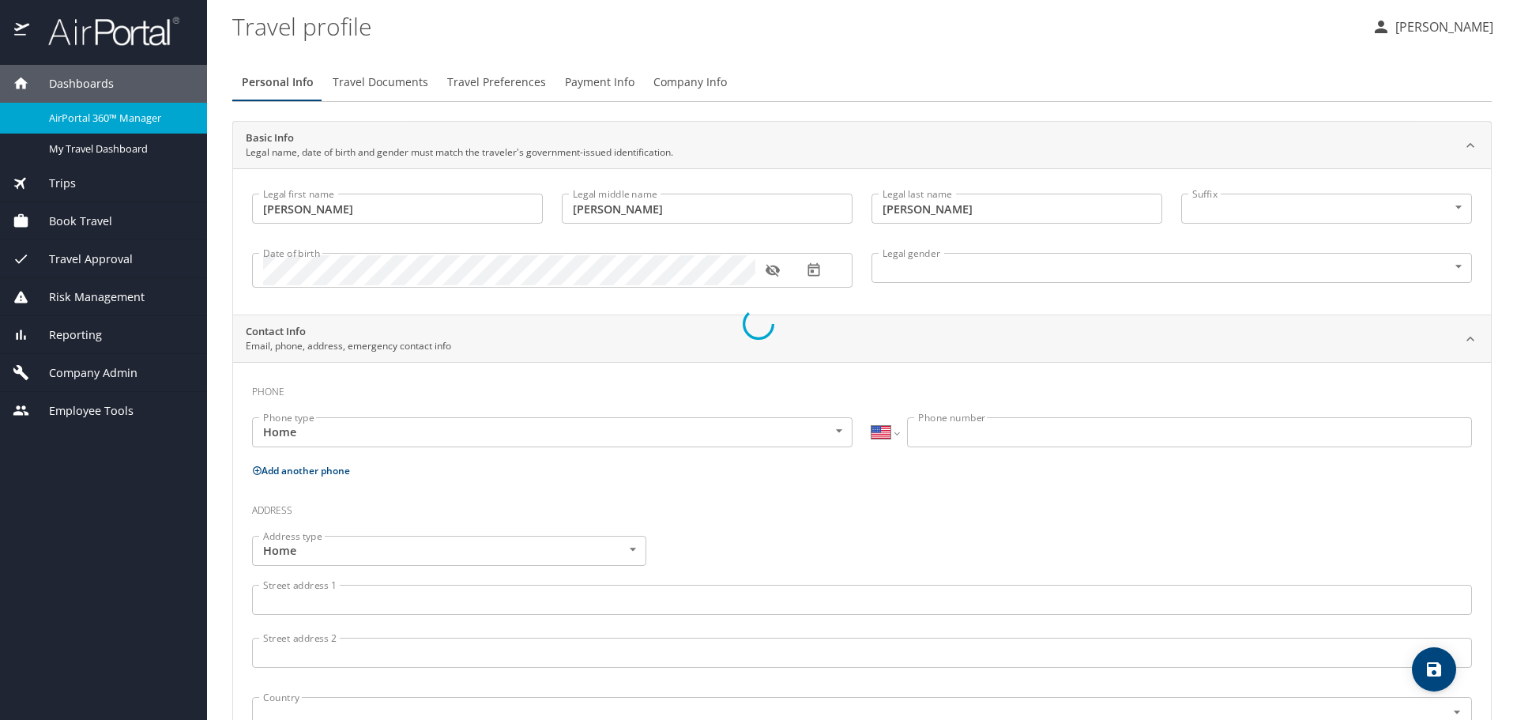
select select "US"
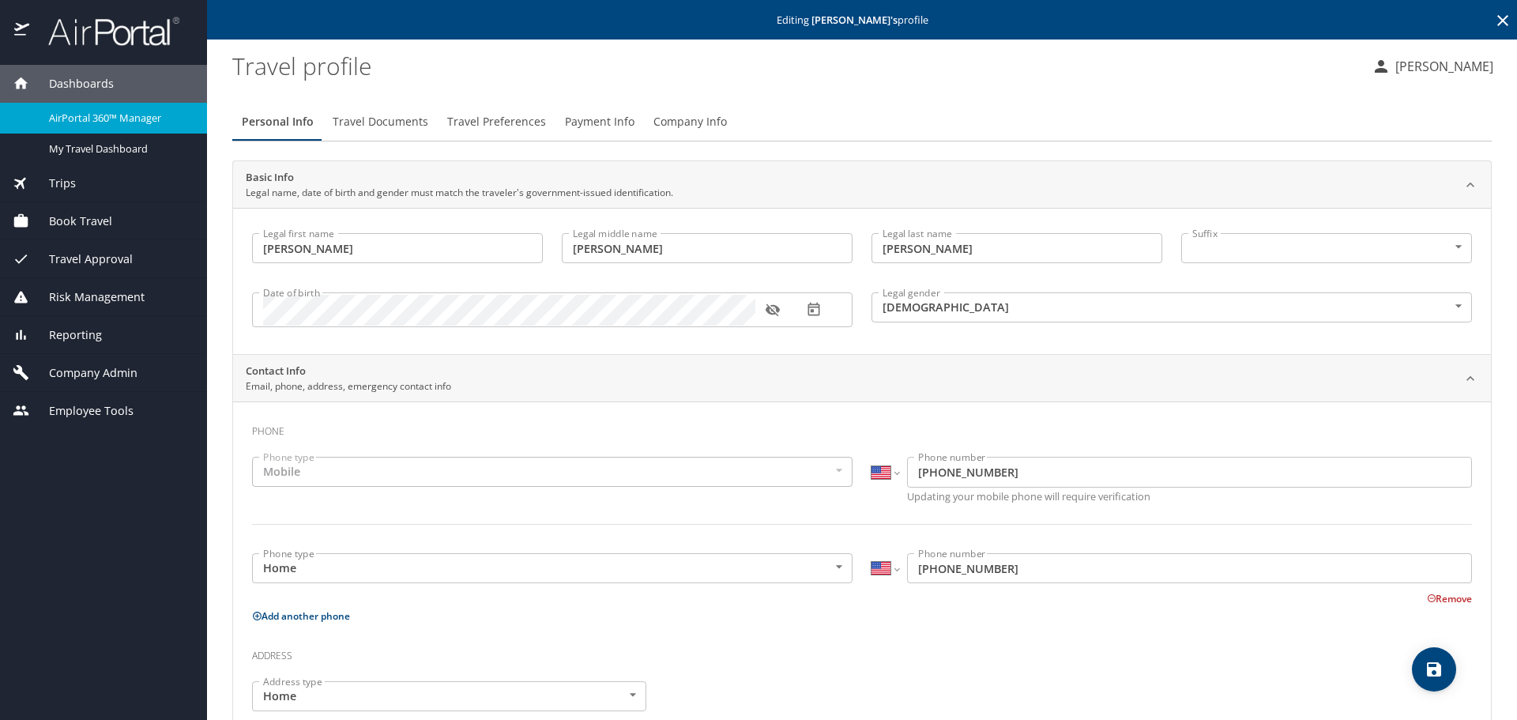
click at [692, 126] on span "Company Info" at bounding box center [689, 122] width 73 height 20
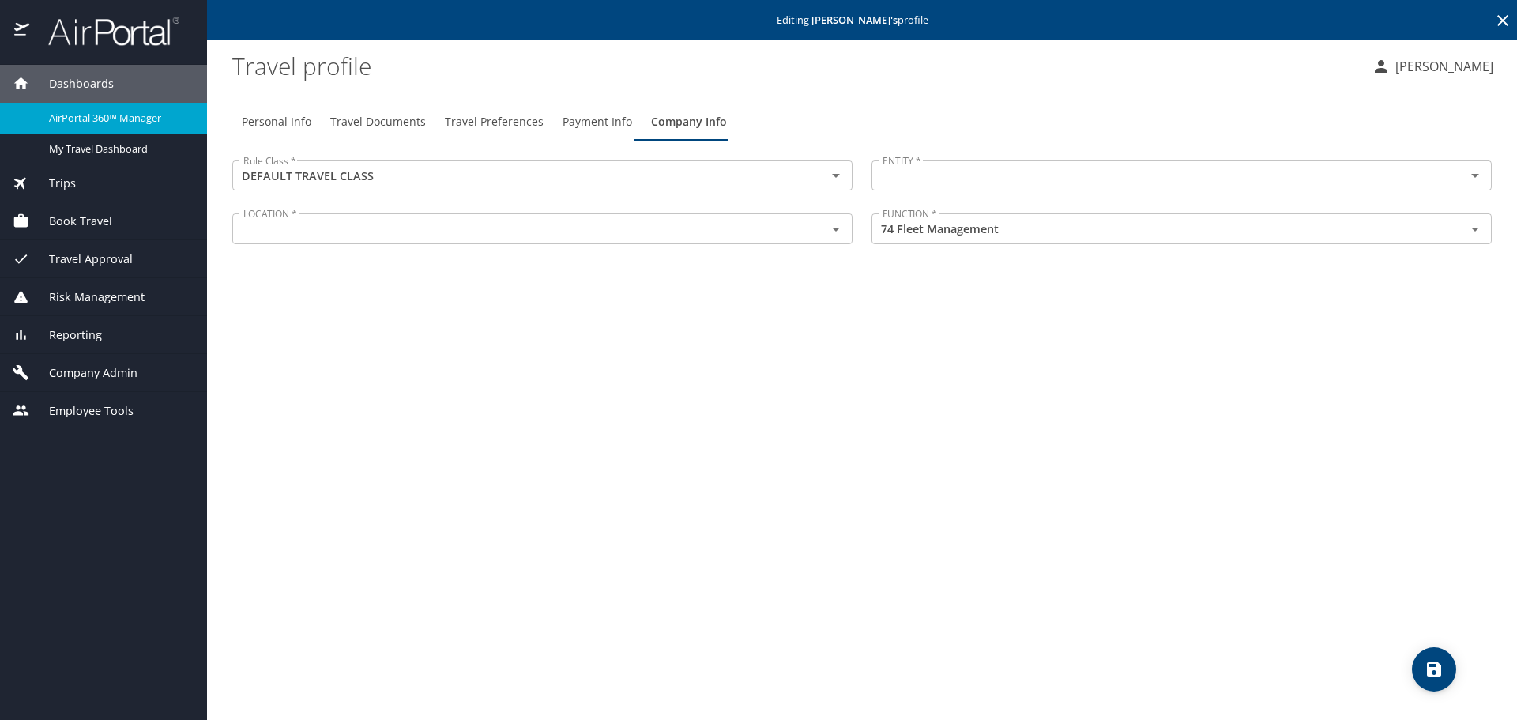
click at [563, 126] on span "Payment Info" at bounding box center [597, 122] width 70 height 20
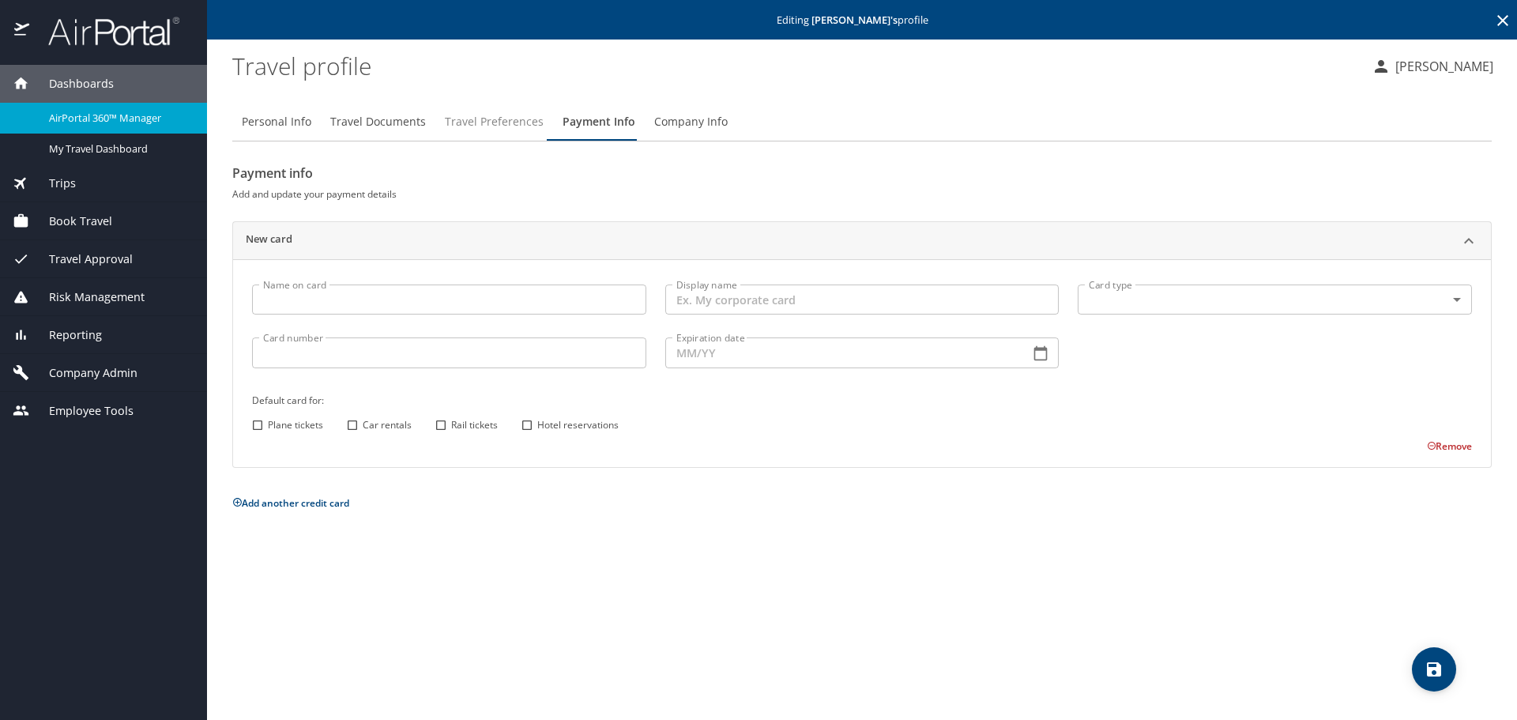
click at [475, 122] on span "Travel Preferences" at bounding box center [494, 122] width 99 height 20
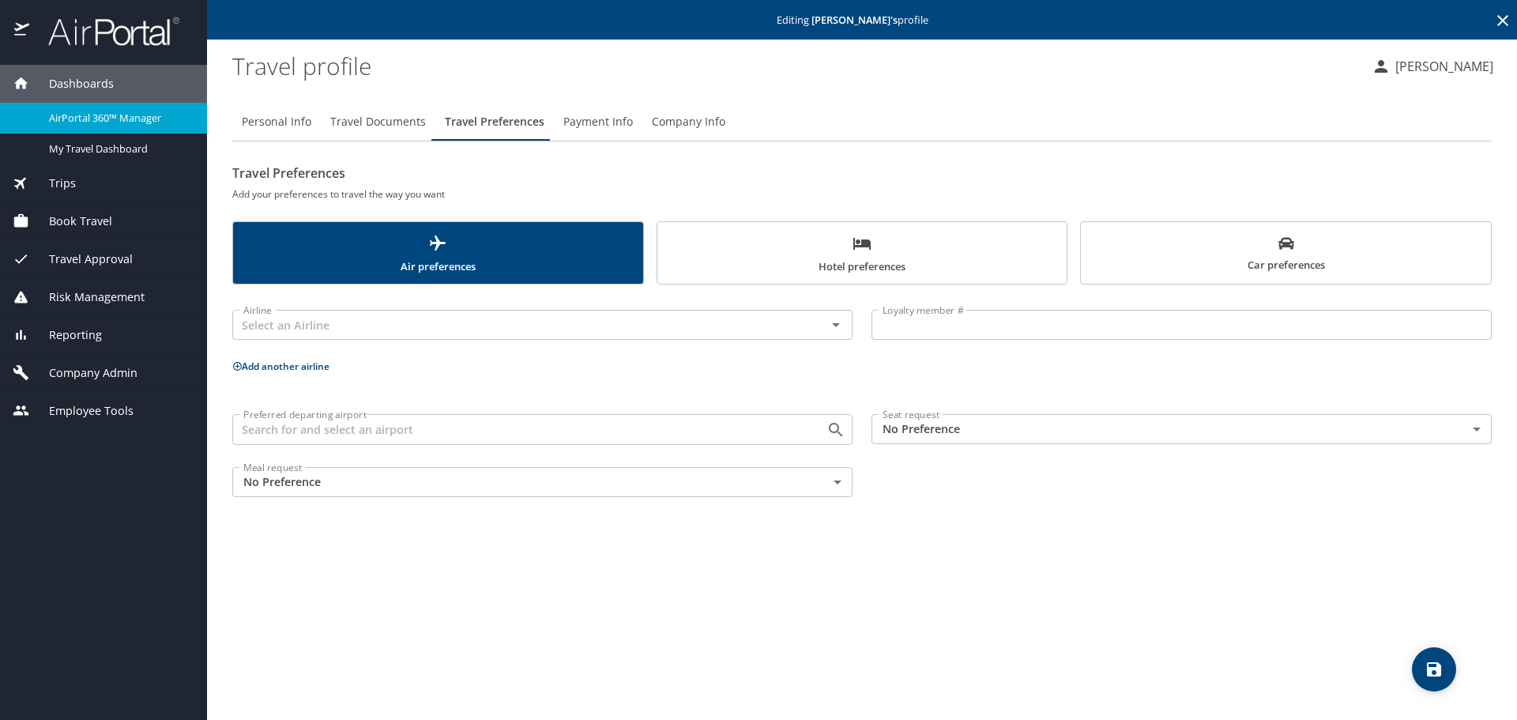
click at [54, 83] on span "Dashboards" at bounding box center [71, 83] width 85 height 17
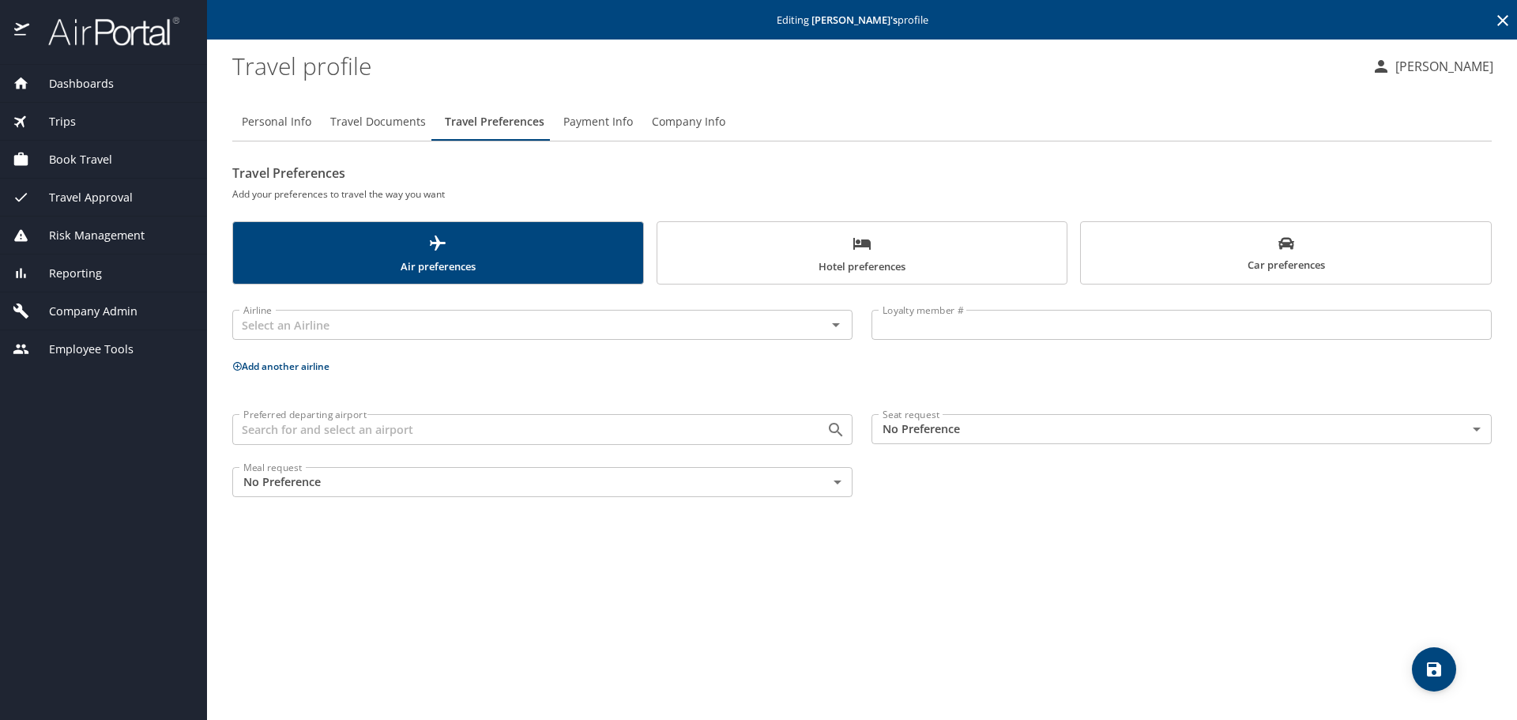
click at [272, 124] on span "Personal Info" at bounding box center [277, 122] width 70 height 20
select select "US"
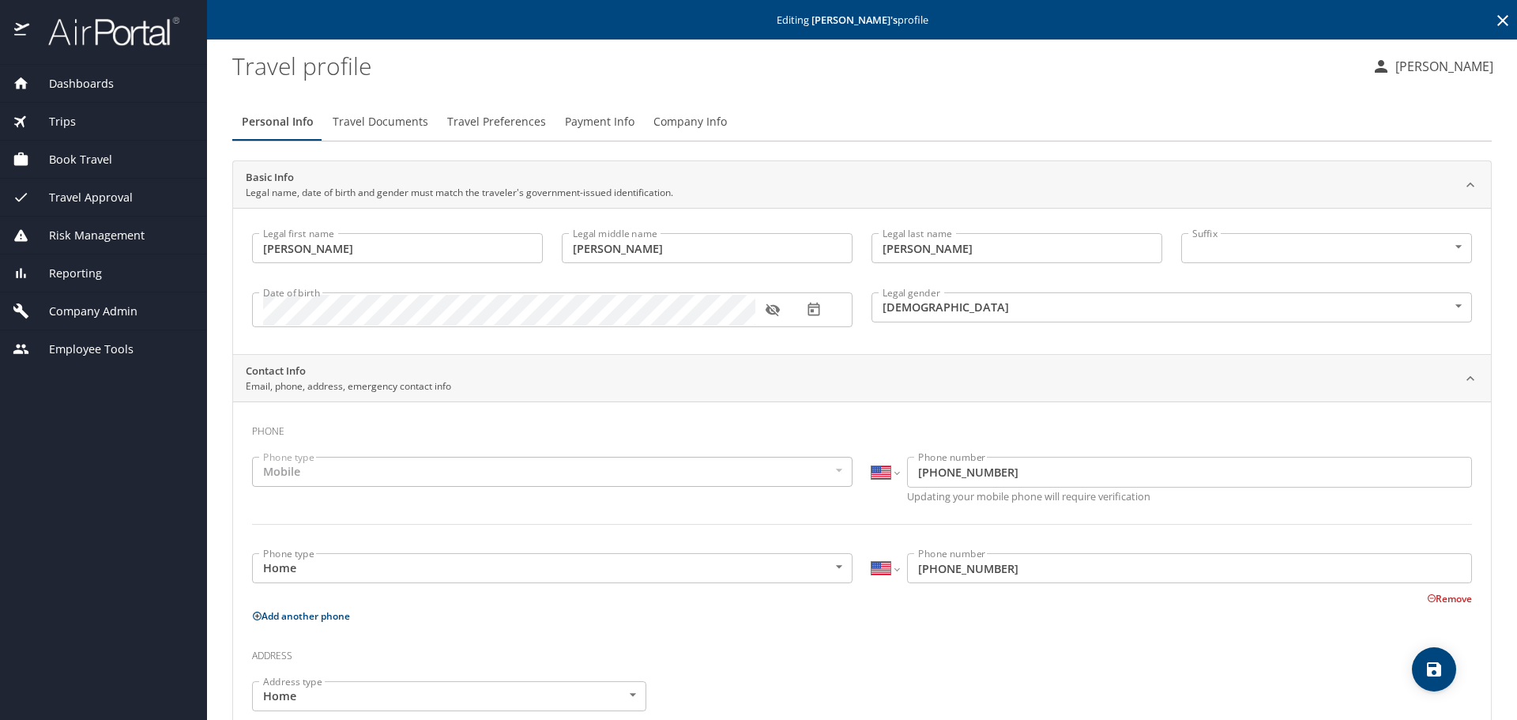
click at [47, 124] on span "Trips" at bounding box center [52, 121] width 47 height 17
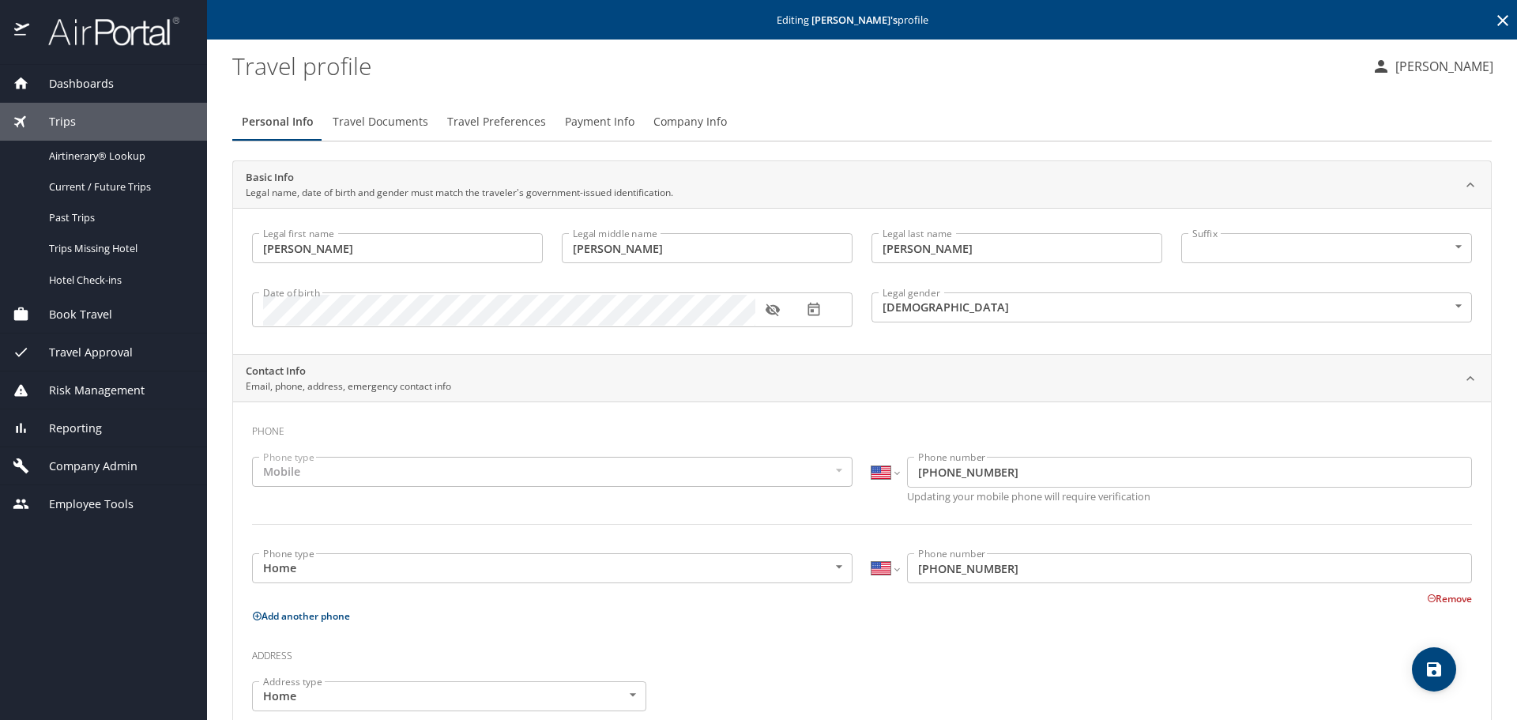
click at [66, 314] on span "Book Travel" at bounding box center [70, 314] width 83 height 17
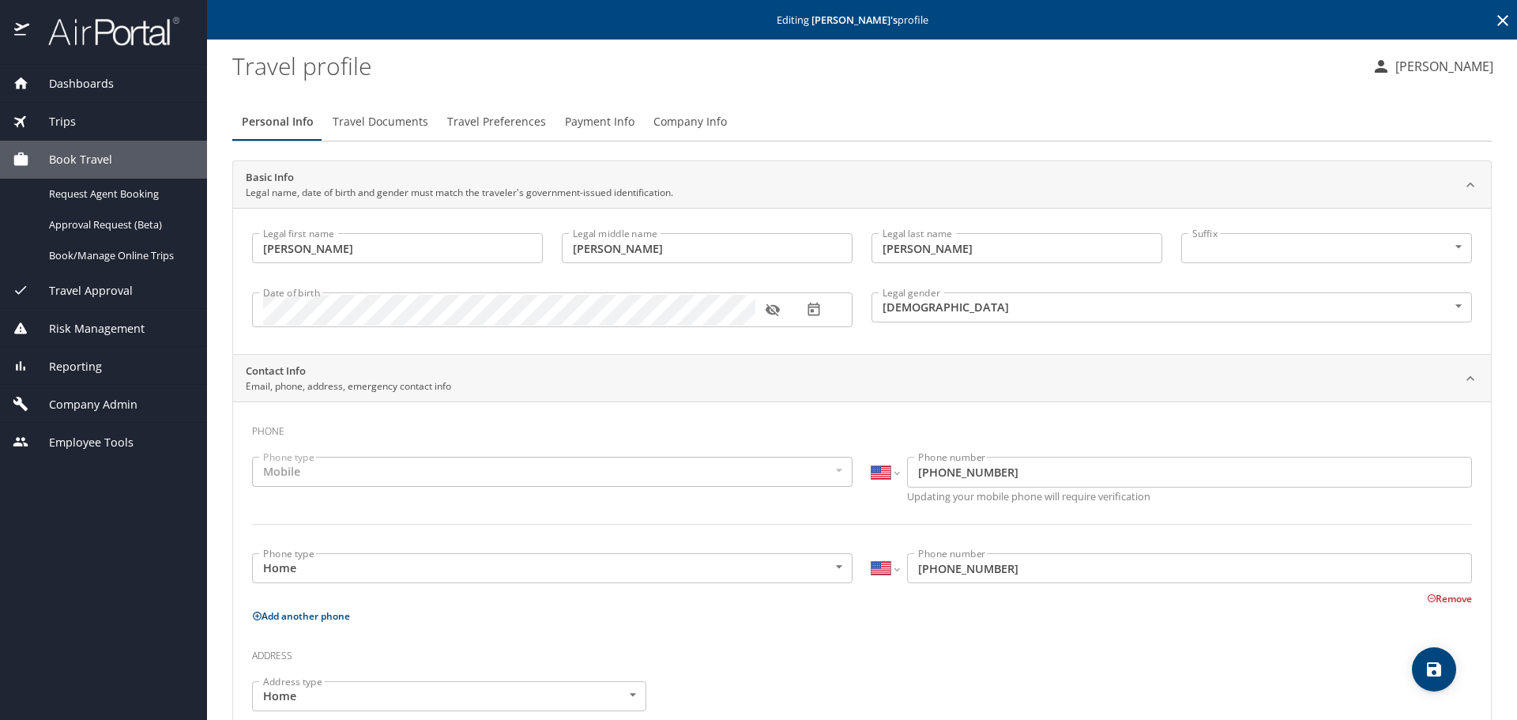
click at [92, 160] on span "Book Travel" at bounding box center [70, 159] width 83 height 17
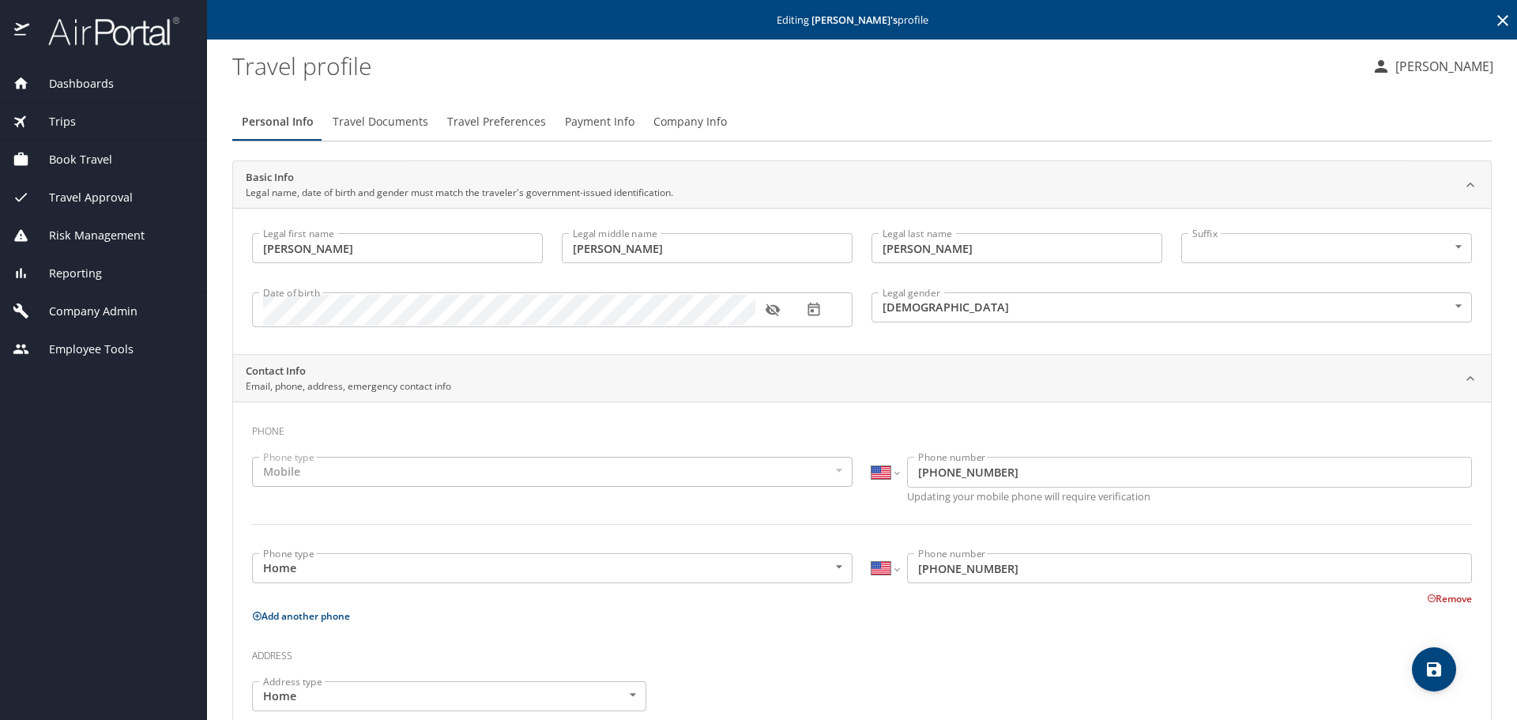
click at [78, 163] on span "Book Travel" at bounding box center [70, 159] width 83 height 17
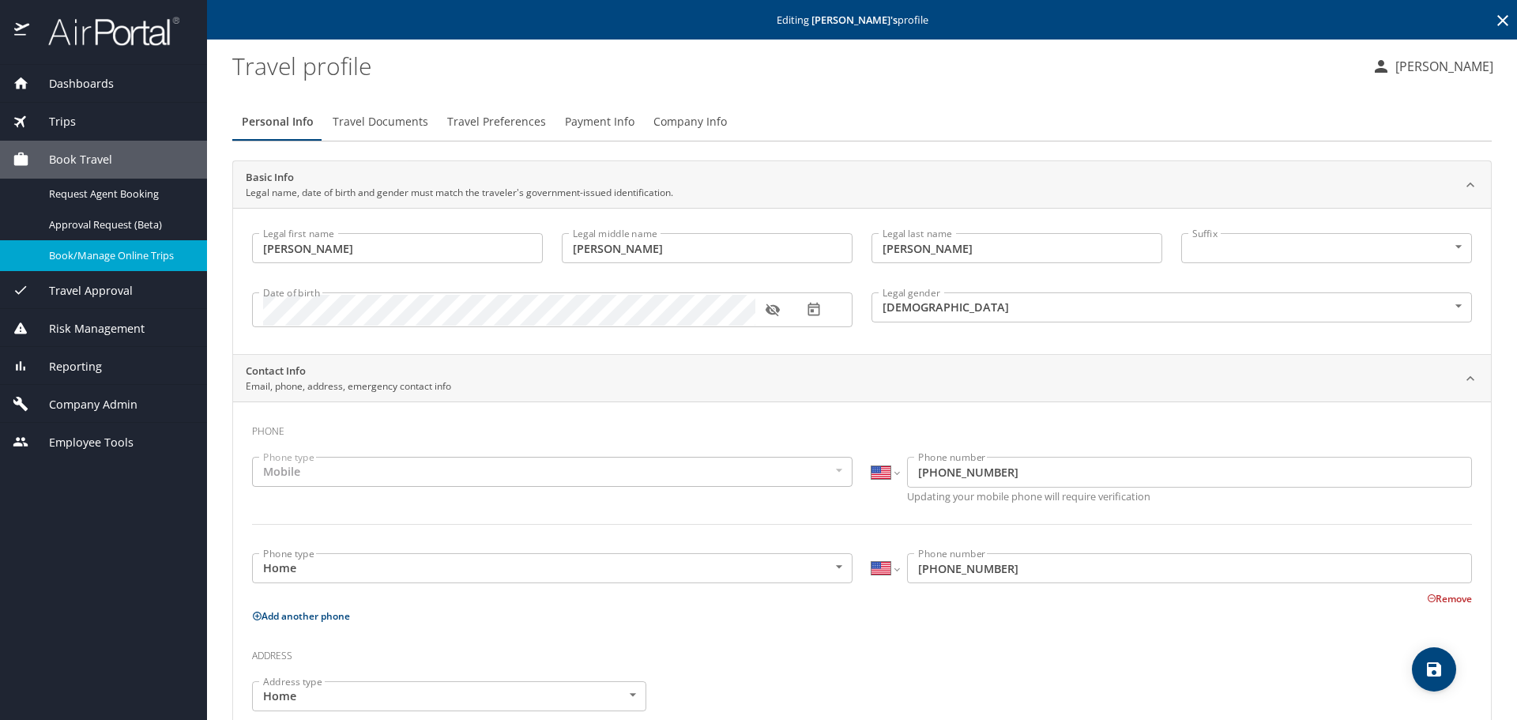
click at [90, 258] on span "Book/Manage Online Trips" at bounding box center [118, 255] width 139 height 15
click at [77, 405] on span "Company Admin" at bounding box center [83, 404] width 108 height 17
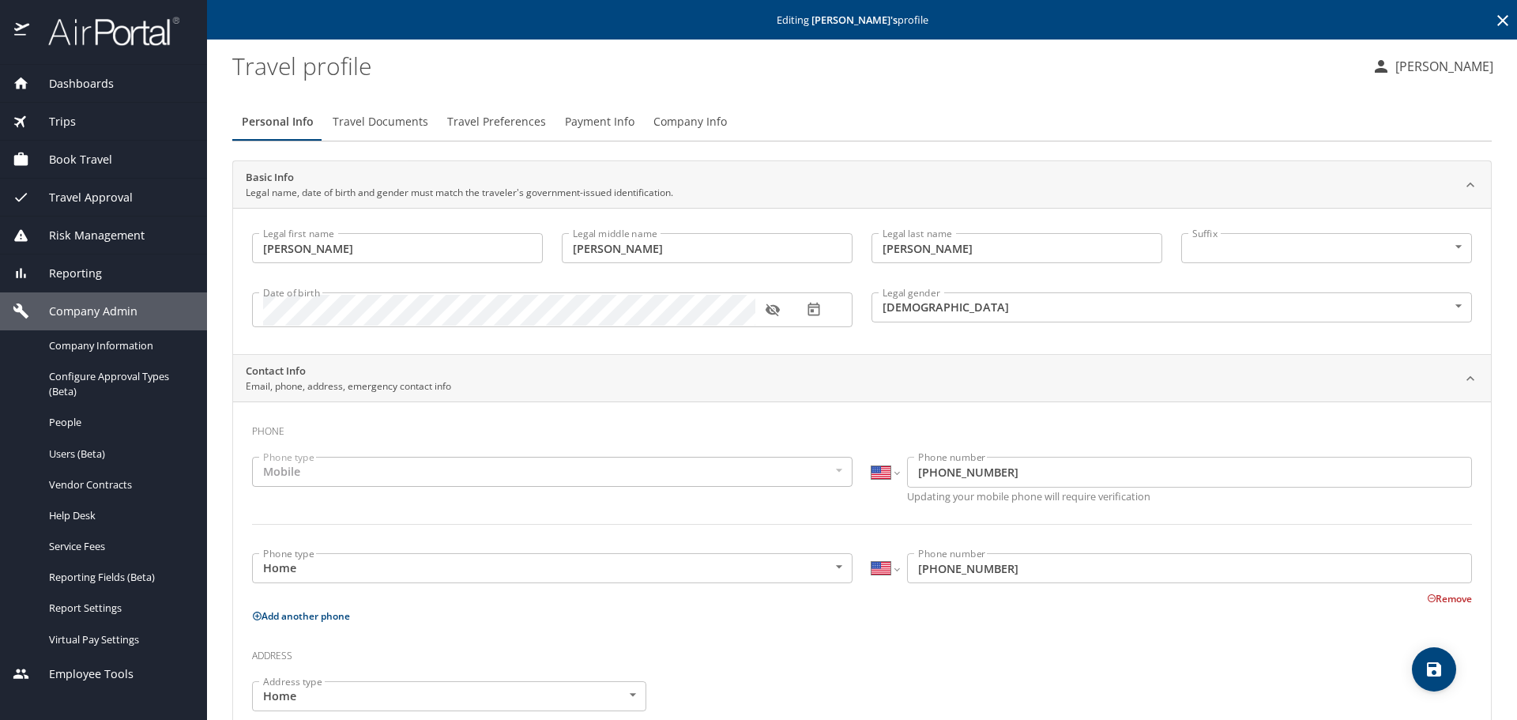
click at [89, 274] on span "Reporting" at bounding box center [65, 273] width 73 height 17
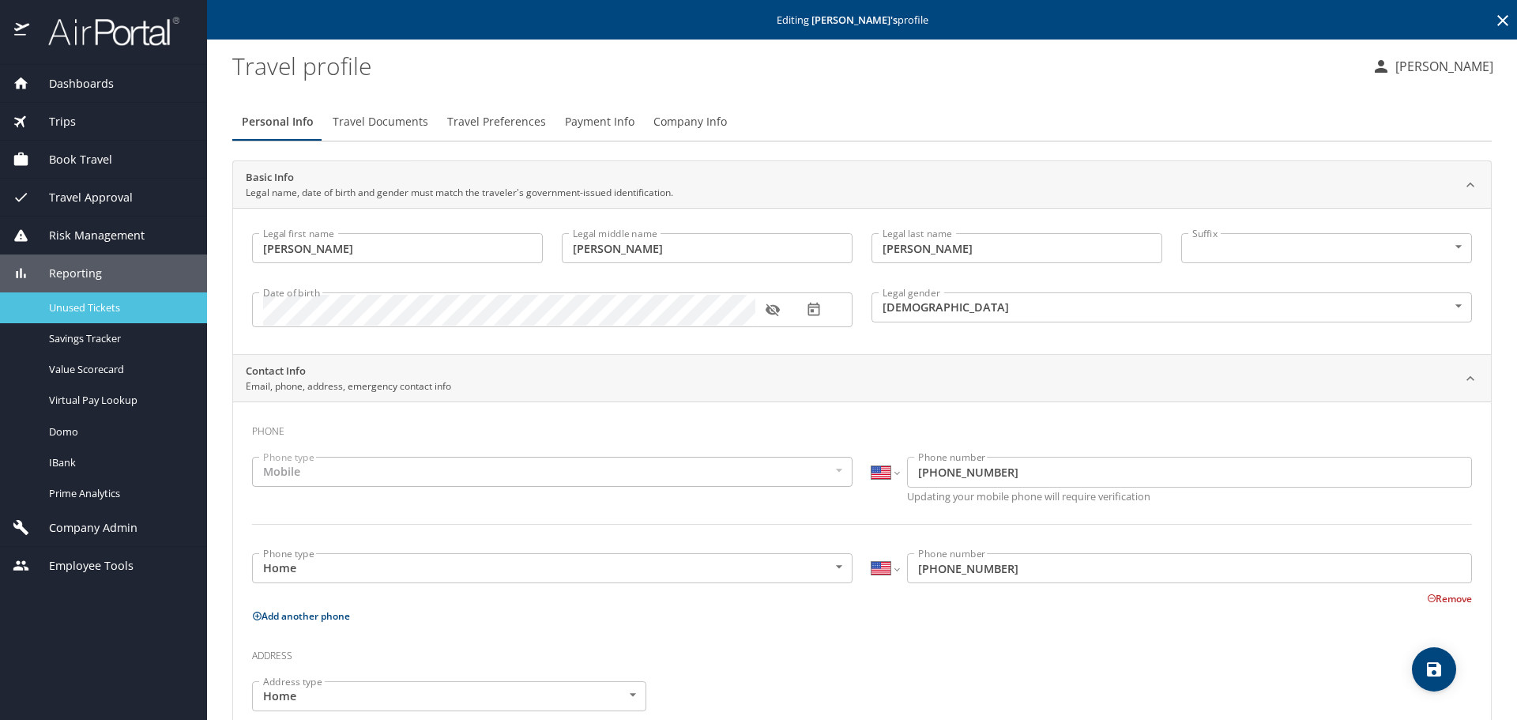
click at [78, 305] on span "Unused Tickets" at bounding box center [118, 307] width 139 height 15
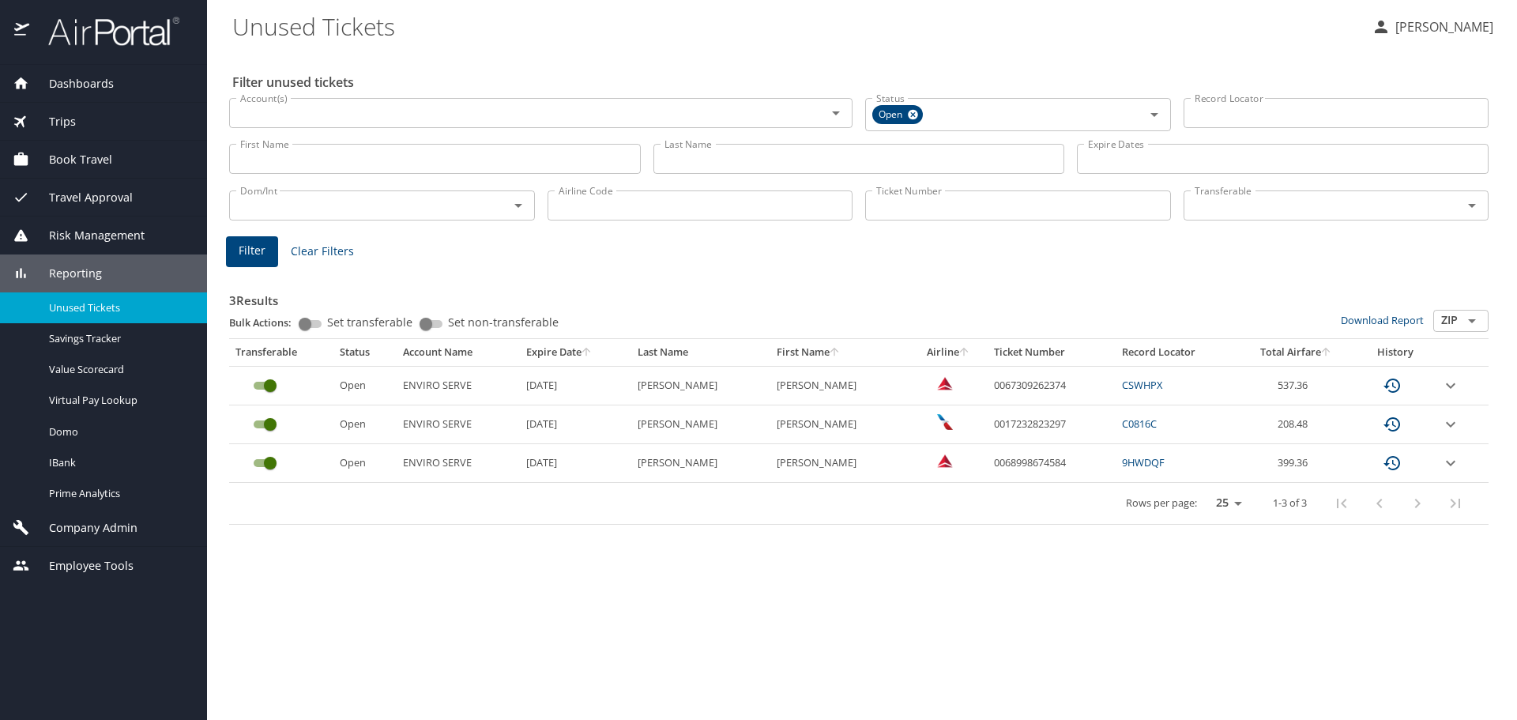
click at [1448, 395] on icon "expand row" at bounding box center [1450, 385] width 19 height 19
